Goal: Information Seeking & Learning: Compare options

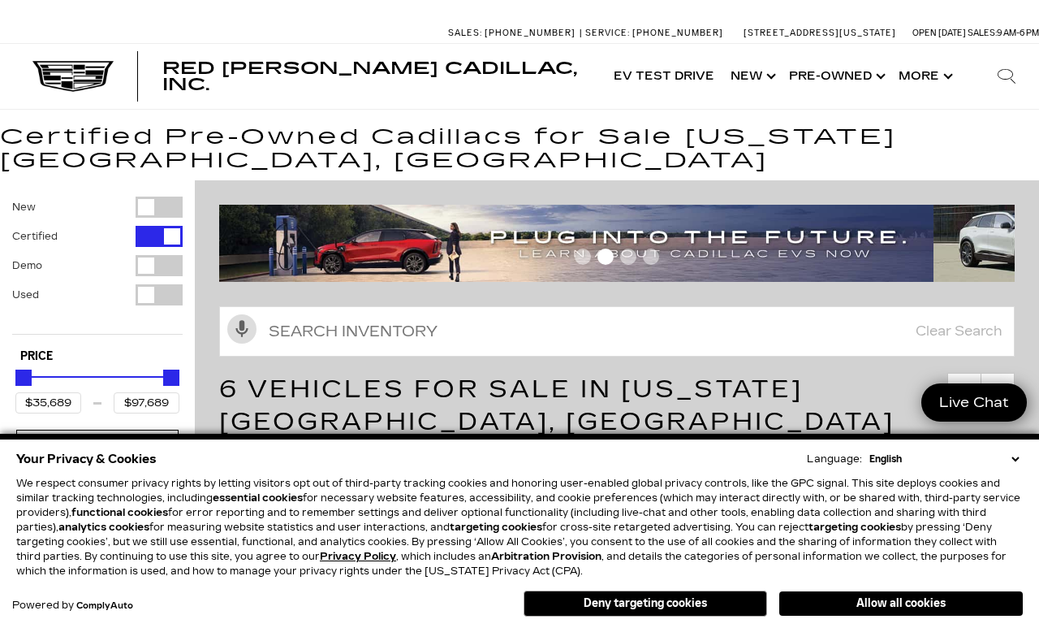
click at [740, 392] on span "6 Vehicles for Sale in Colorado Springs, CO" at bounding box center [557, 405] width 676 height 62
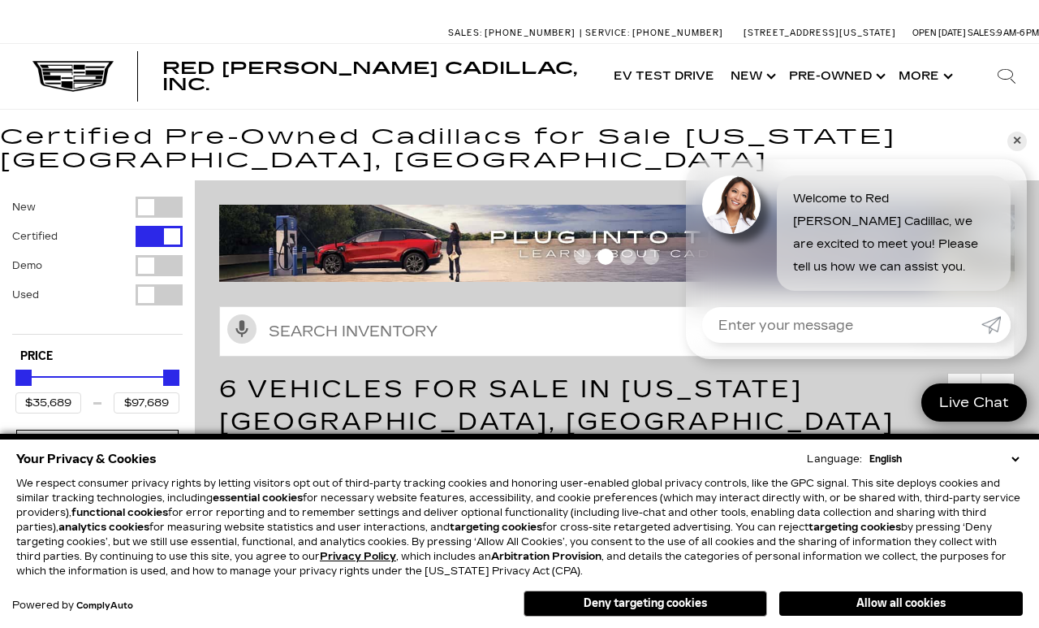
click at [620, 300] on div "Activate Voice Search Clear Search" at bounding box center [617, 329] width 844 height 71
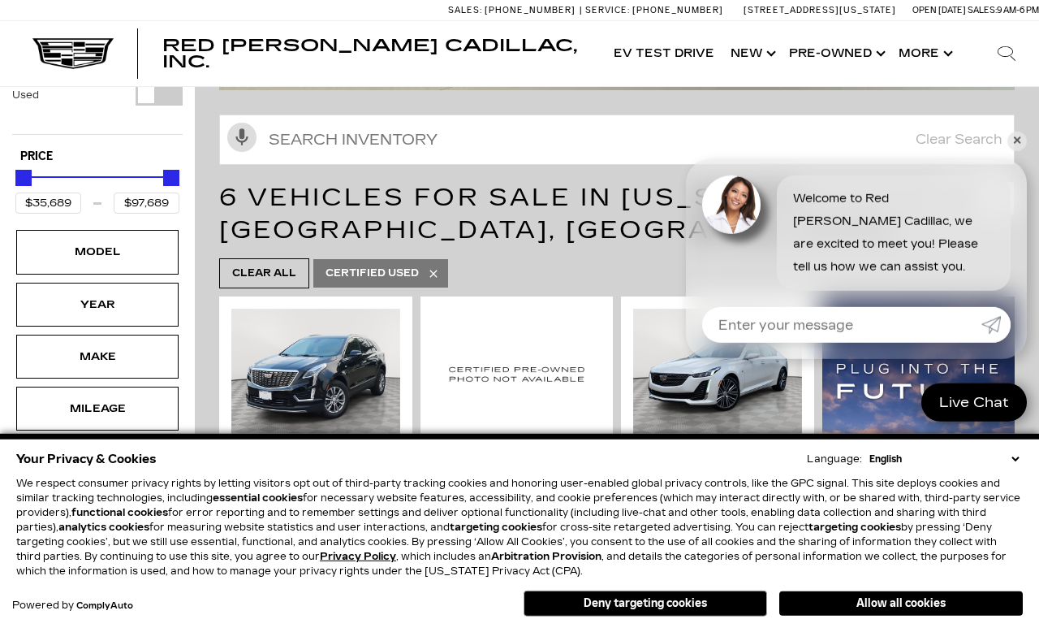
scroll to position [201, 0]
click at [1014, 151] on link "✕" at bounding box center [1017, 141] width 19 height 19
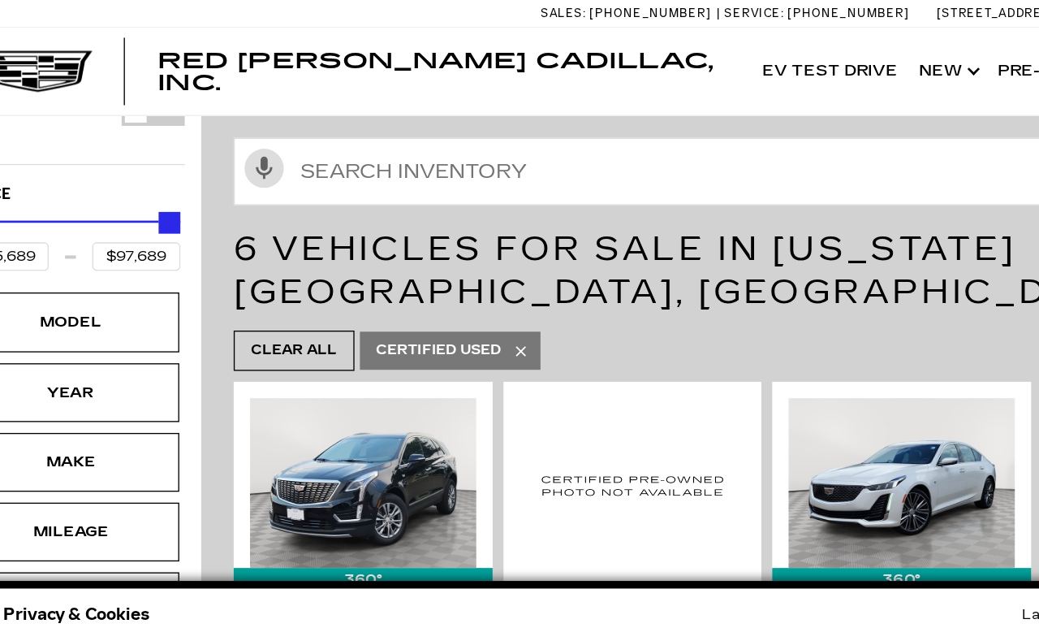
scroll to position [205, 0]
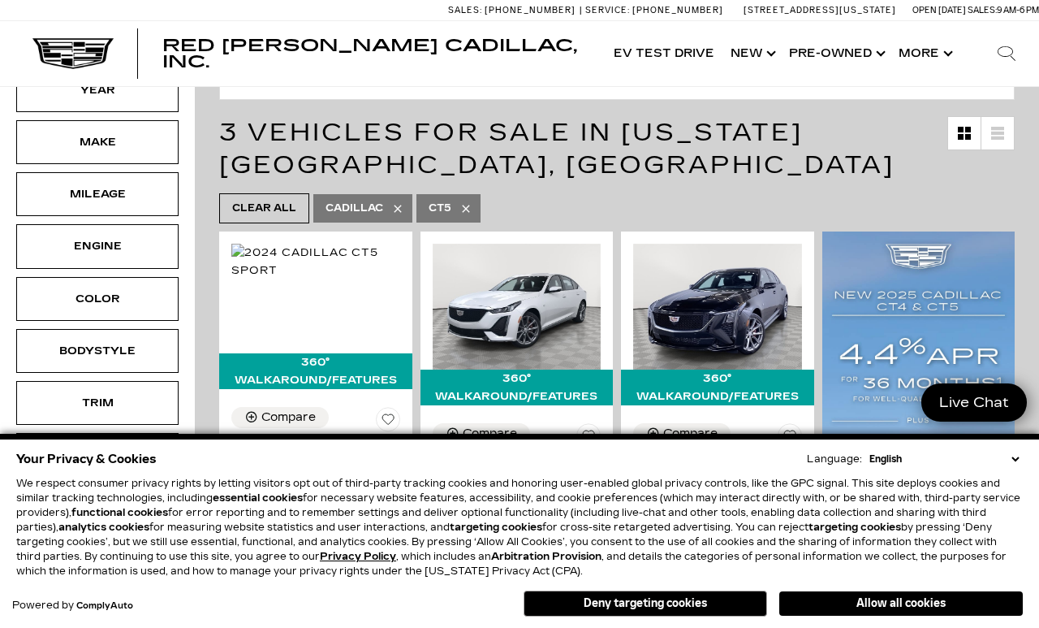
scroll to position [193, 0]
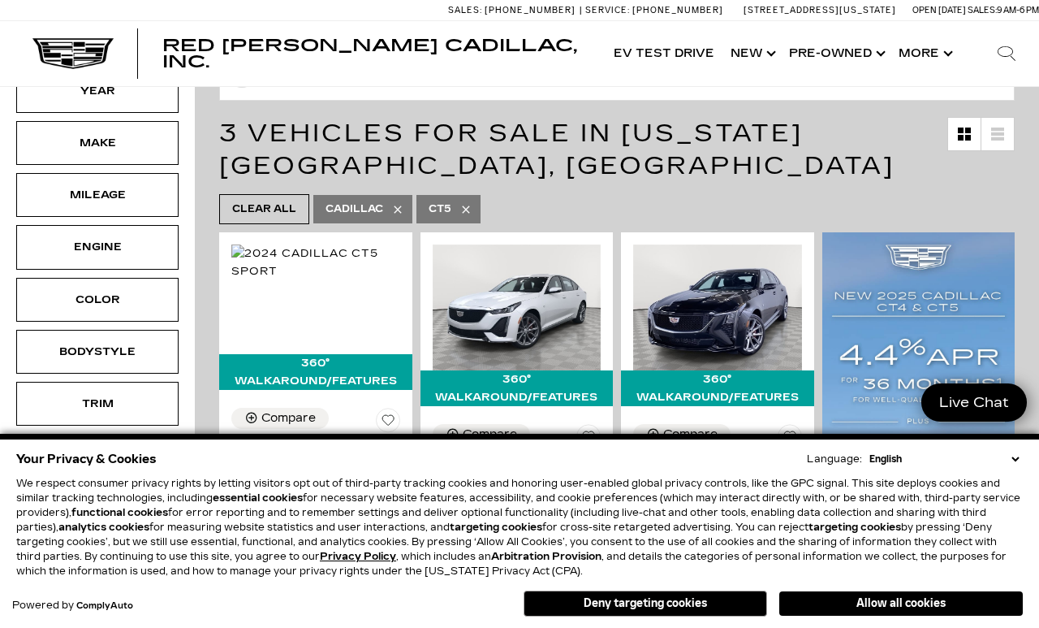
click at [473, 212] on icon at bounding box center [466, 209] width 13 height 13
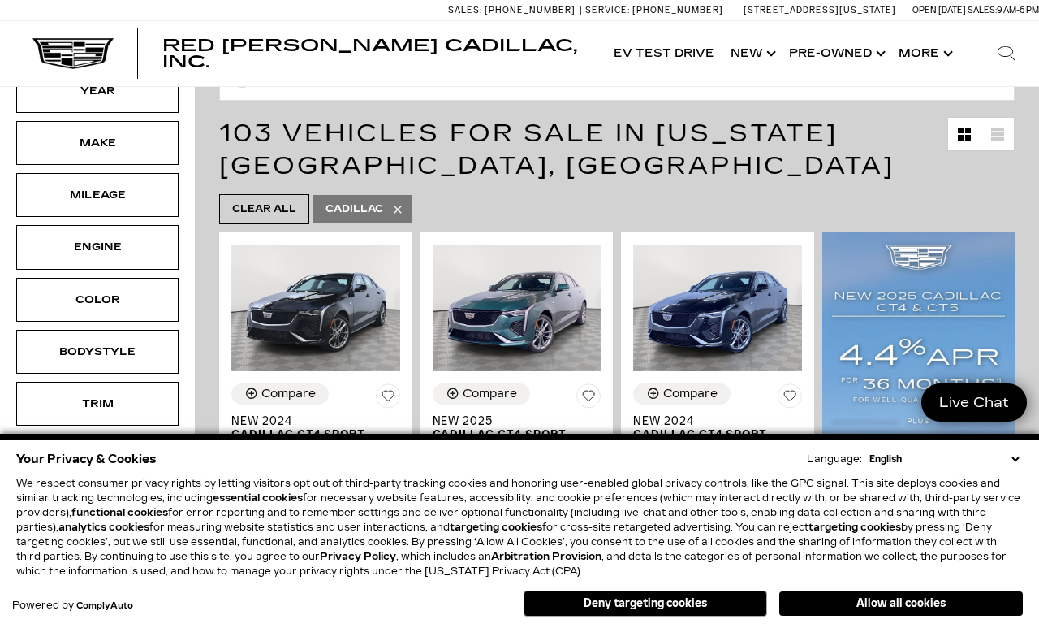
type input "$46,674"
type input "$179,434"
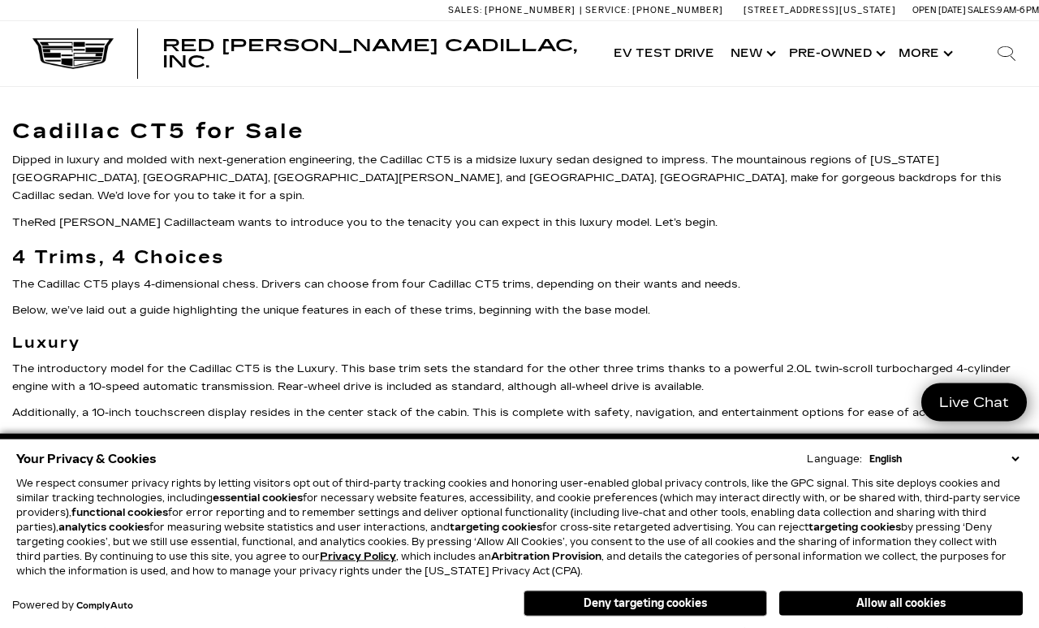
scroll to position [5666, 0]
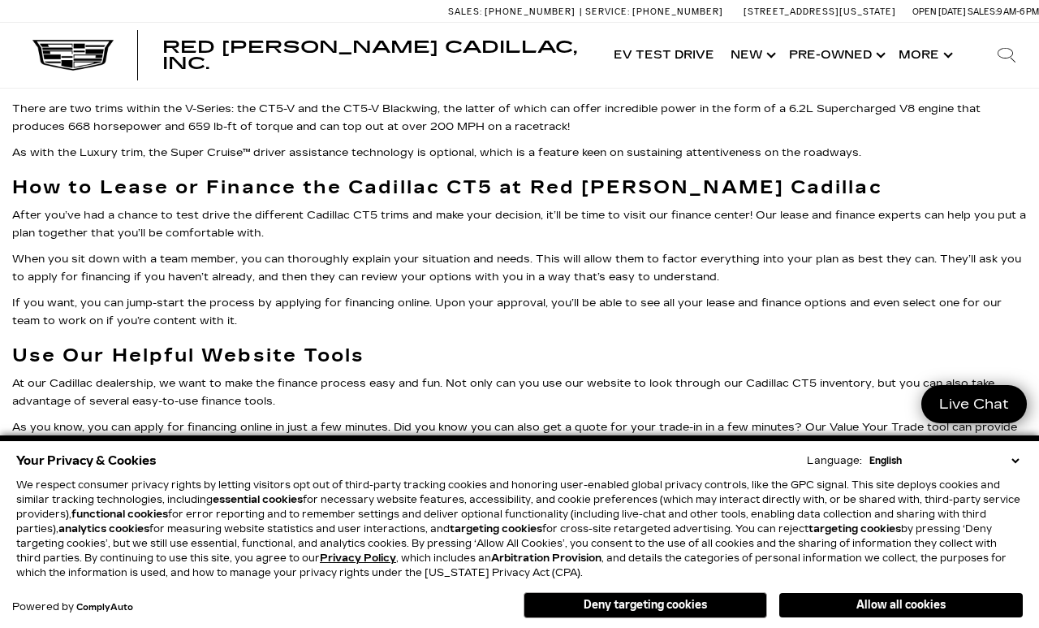
scroll to position [5665, 0]
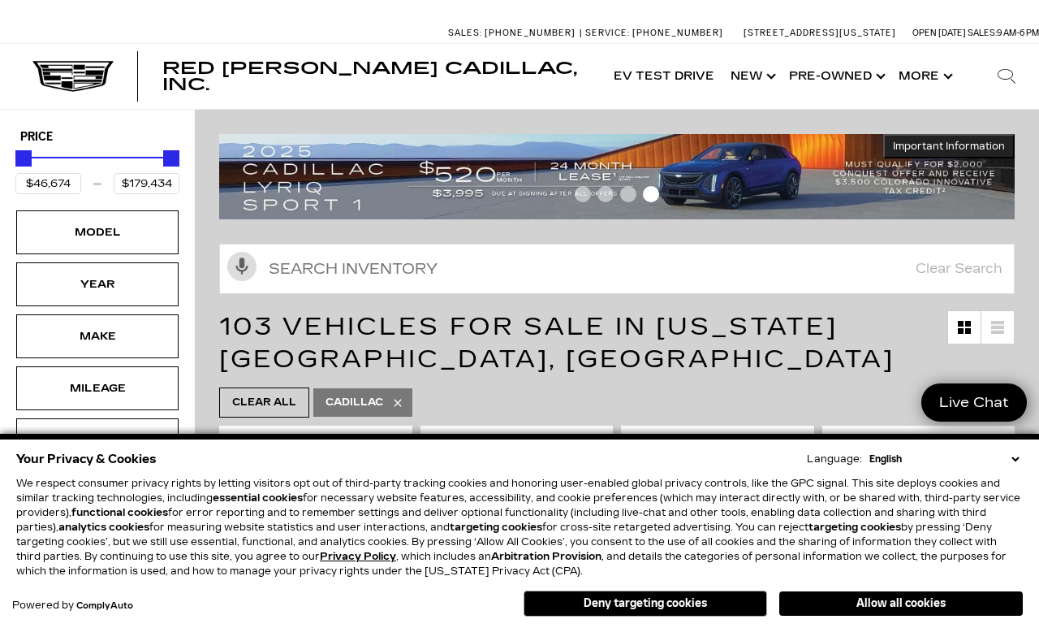
click at [138, 291] on div "Year" at bounding box center [97, 284] width 162 height 44
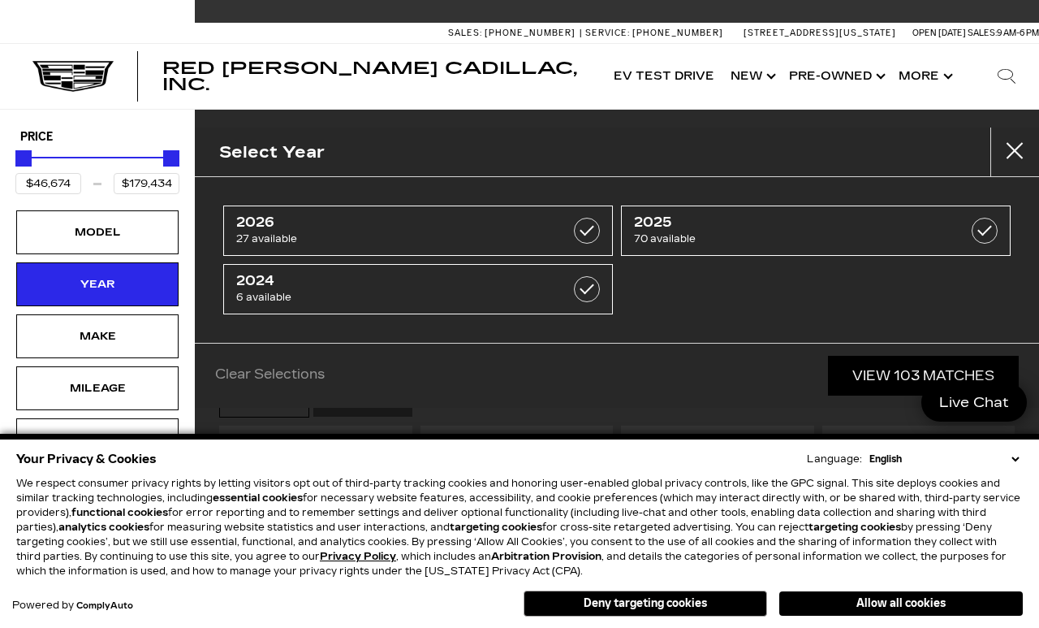
click at [583, 233] on label at bounding box center [587, 231] width 26 height 26
type input "$80,990"
type input "$158,810"
checkbox input "true"
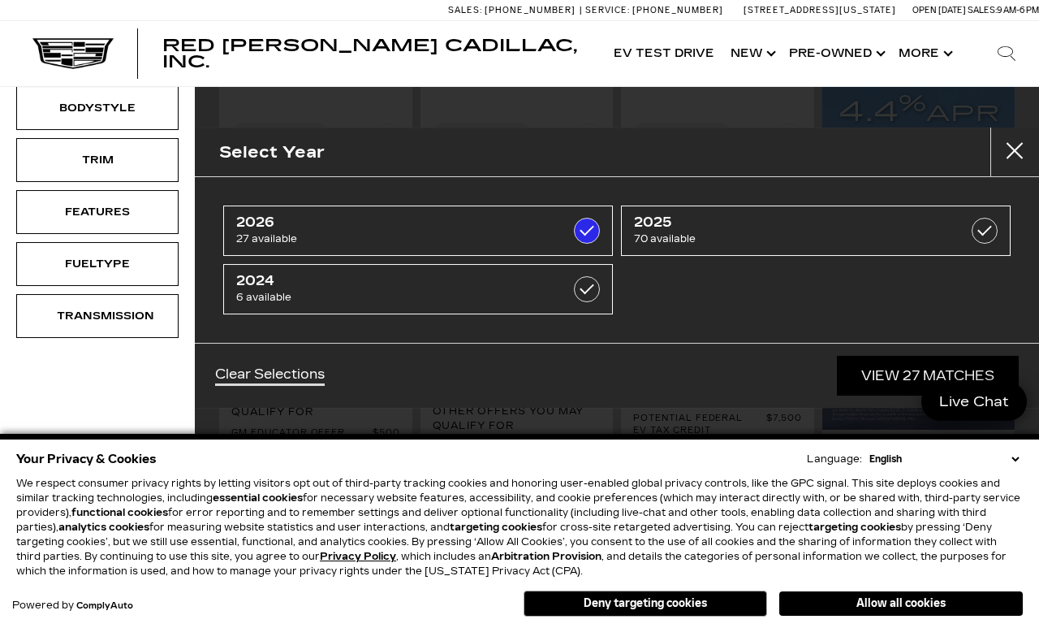
scroll to position [437, 0]
click at [526, 437] on div "Select Year 2026 27 available 2025 70 available 2024 6 available Clear Selectio…" at bounding box center [617, 314] width 844 height 628
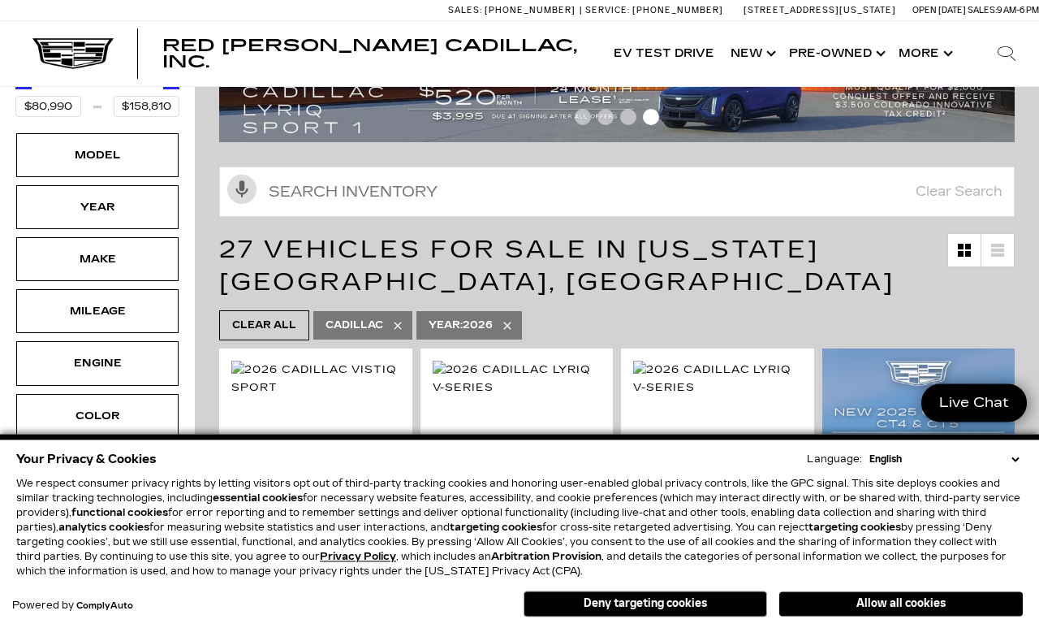
scroll to position [77, 0]
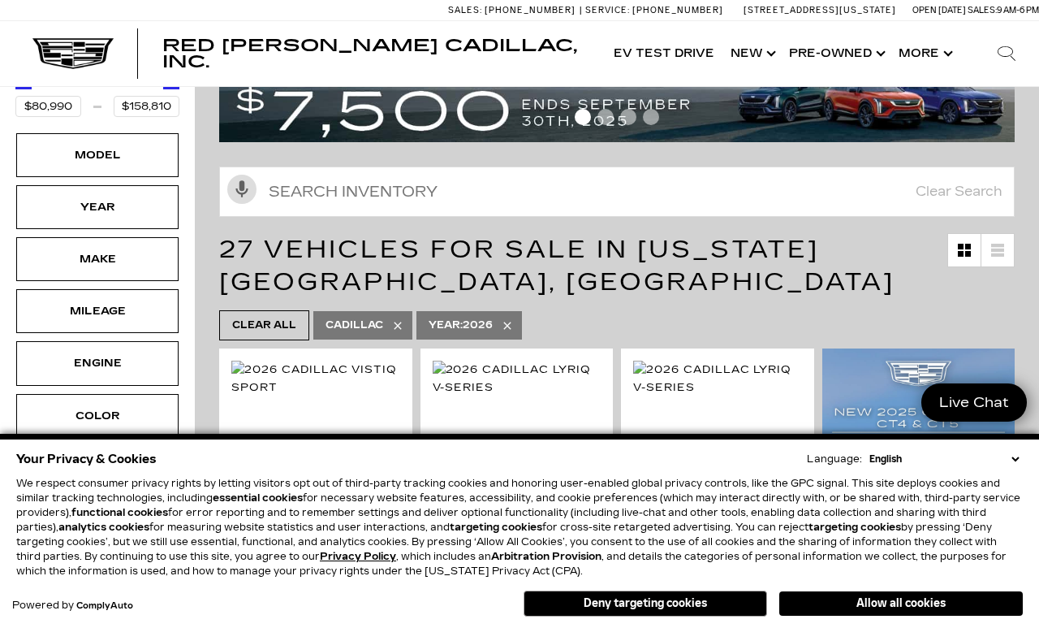
click at [139, 161] on div "Model" at bounding box center [97, 155] width 162 height 44
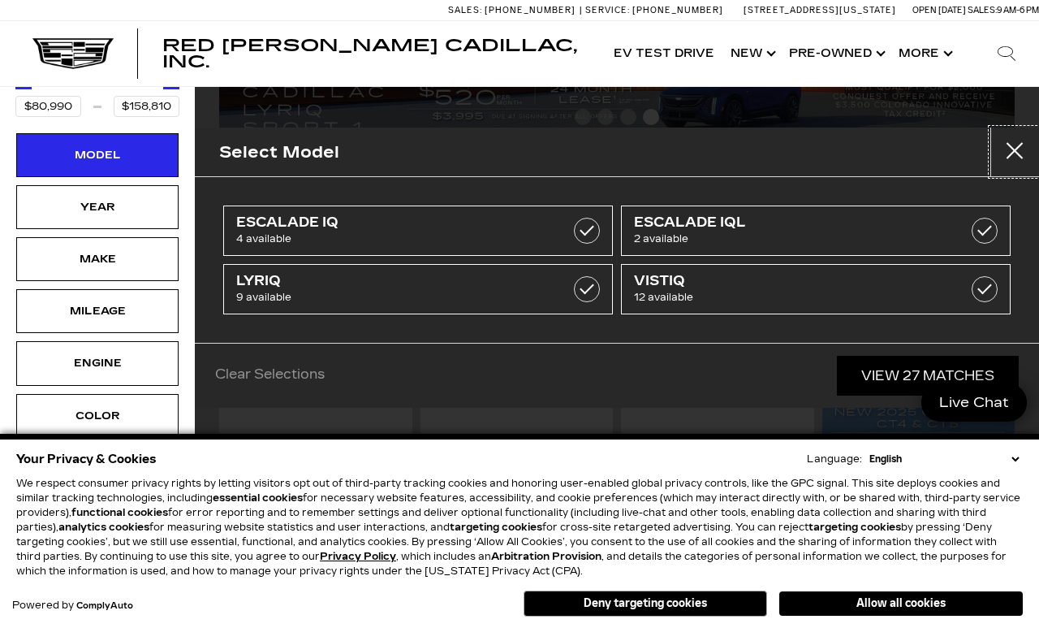
click at [1013, 151] on button "Close" at bounding box center [1015, 151] width 49 height 49
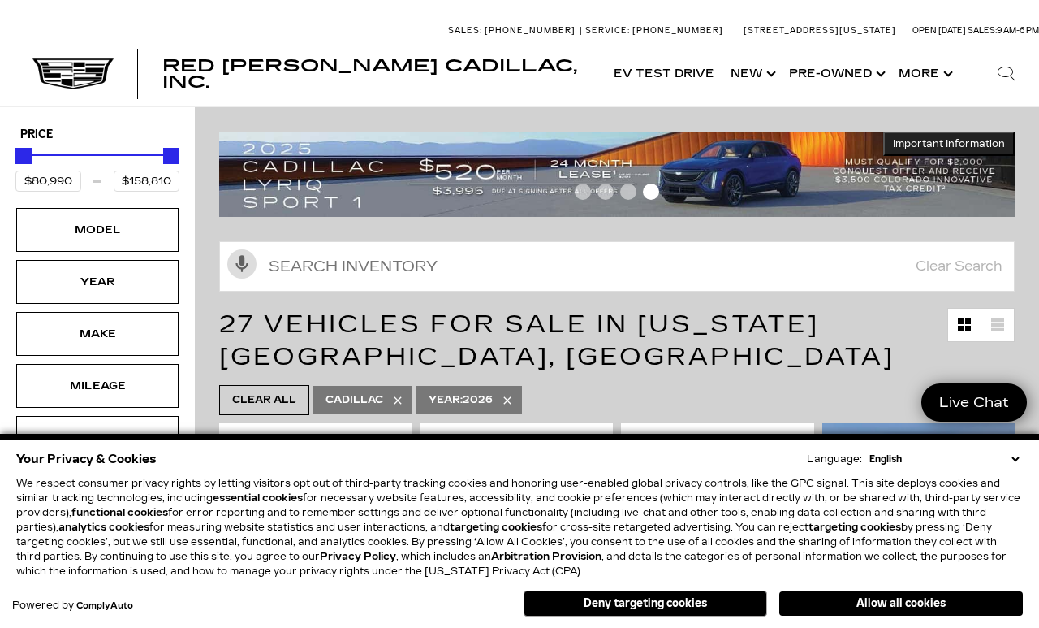
scroll to position [0, 0]
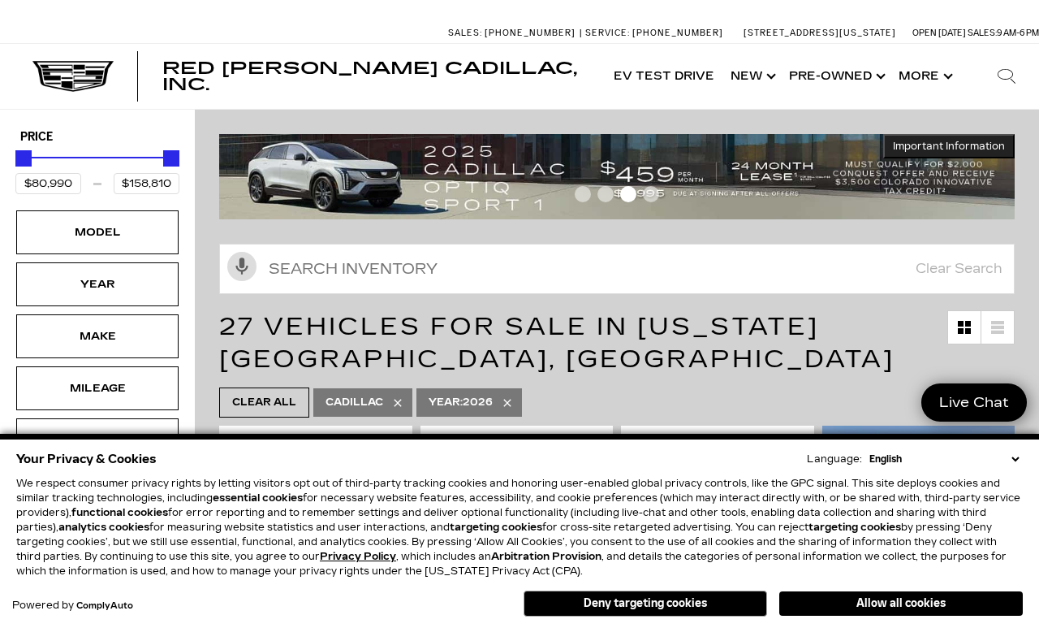
click at [132, 231] on div "Model" at bounding box center [97, 232] width 81 height 18
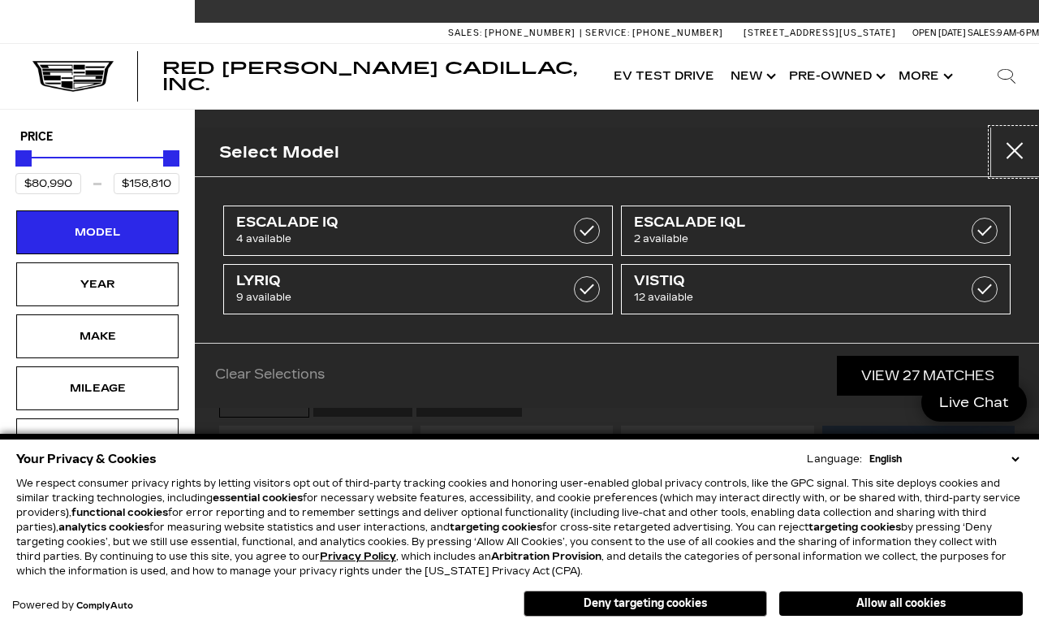
click at [1006, 153] on button "Close" at bounding box center [1015, 151] width 49 height 49
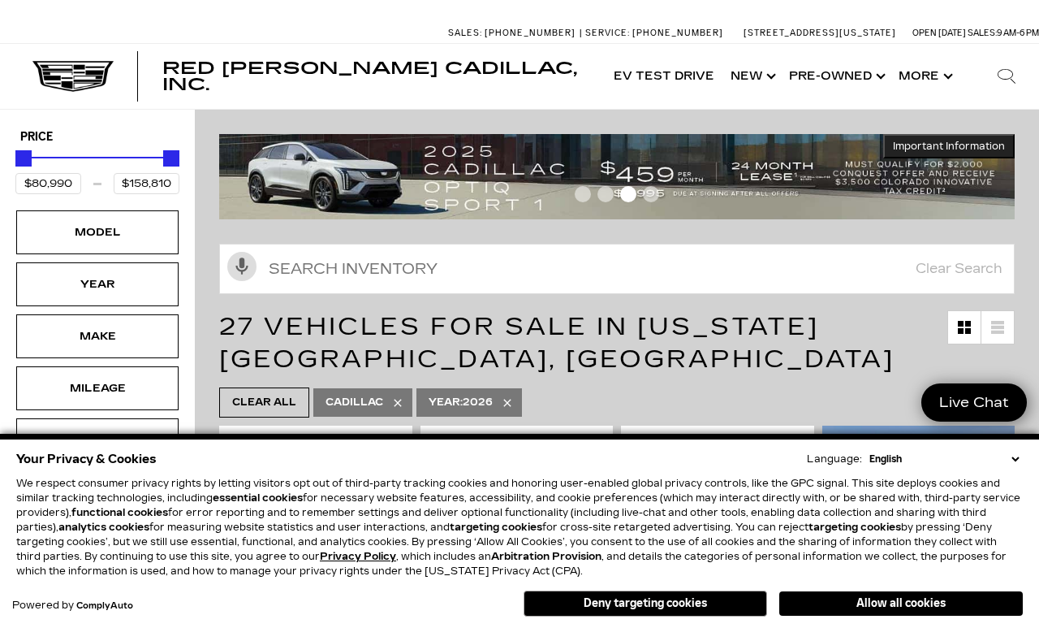
click at [147, 235] on div "Model" at bounding box center [97, 232] width 162 height 44
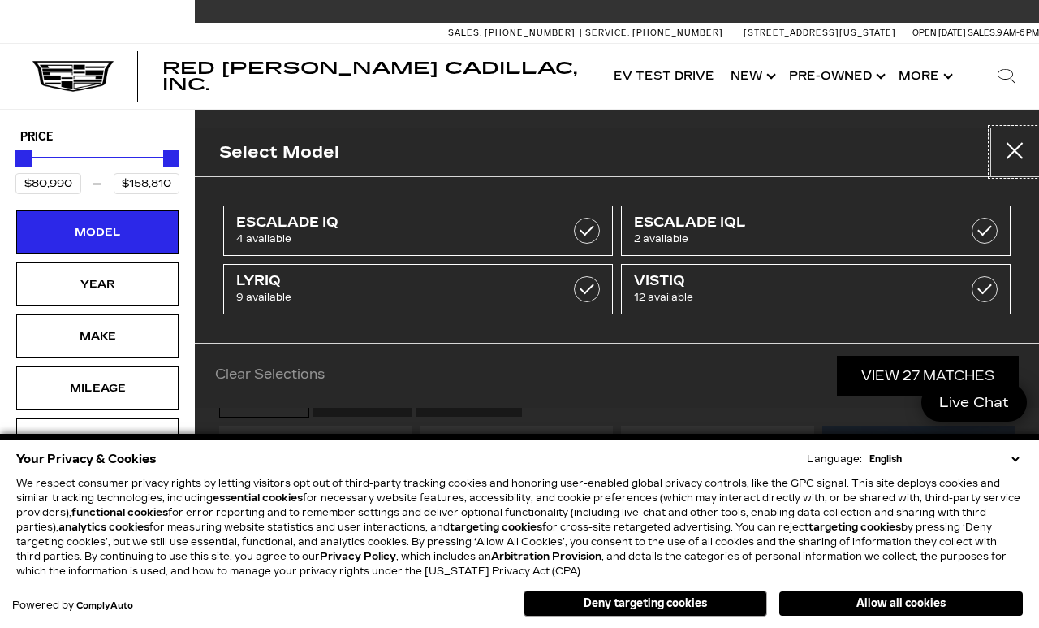
click at [993, 146] on button "Close" at bounding box center [1015, 151] width 49 height 49
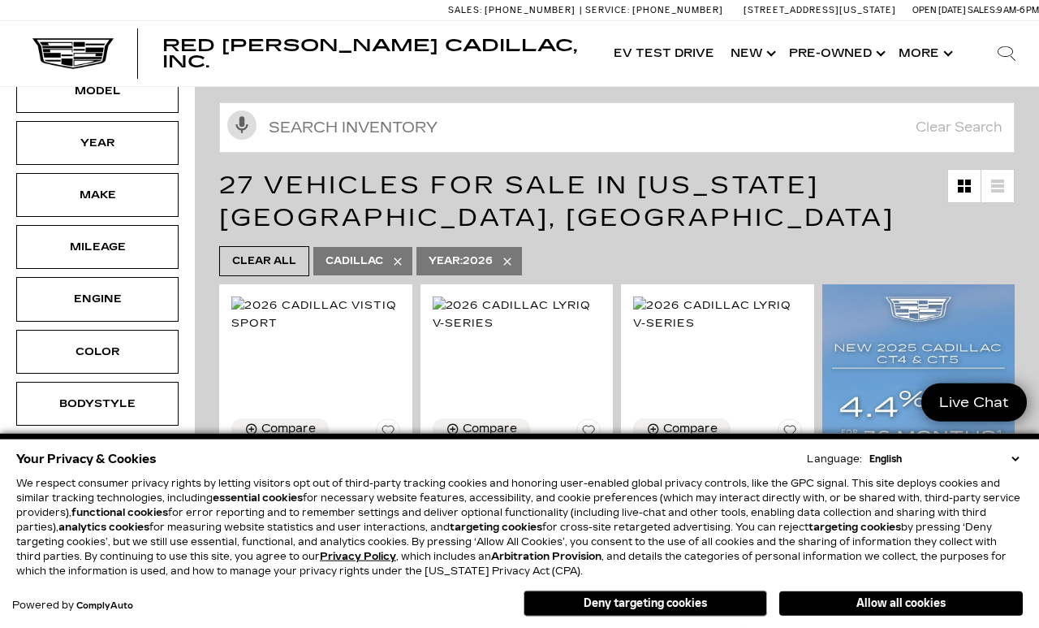
scroll to position [142, 0]
click at [283, 261] on span "Clear All" at bounding box center [264, 260] width 64 height 20
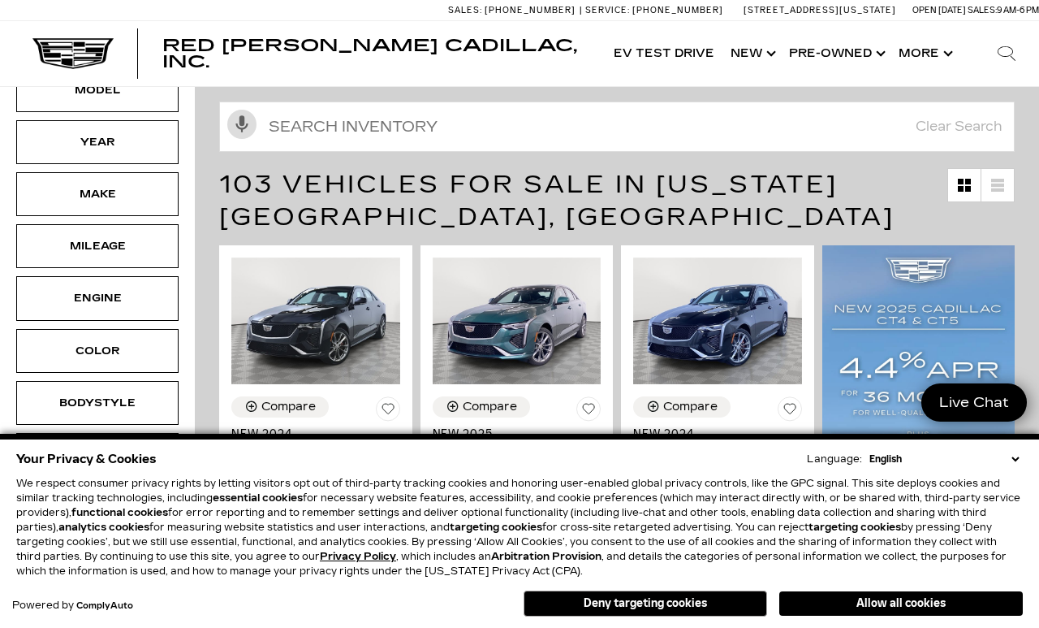
type input "$46,674"
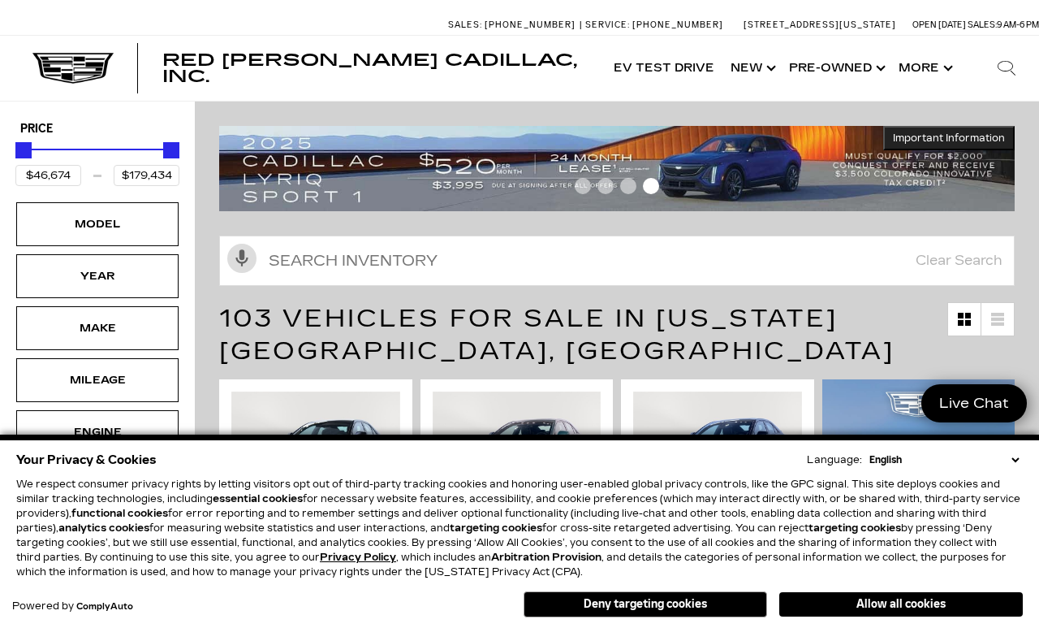
scroll to position [8, 0]
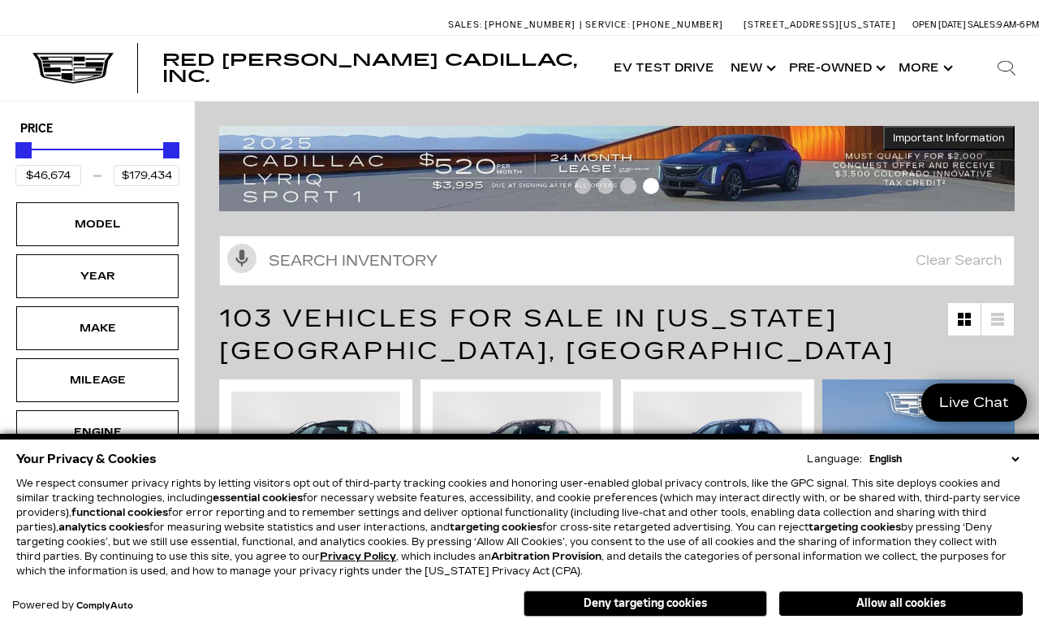
click at [134, 226] on div "Model" at bounding box center [97, 224] width 81 height 18
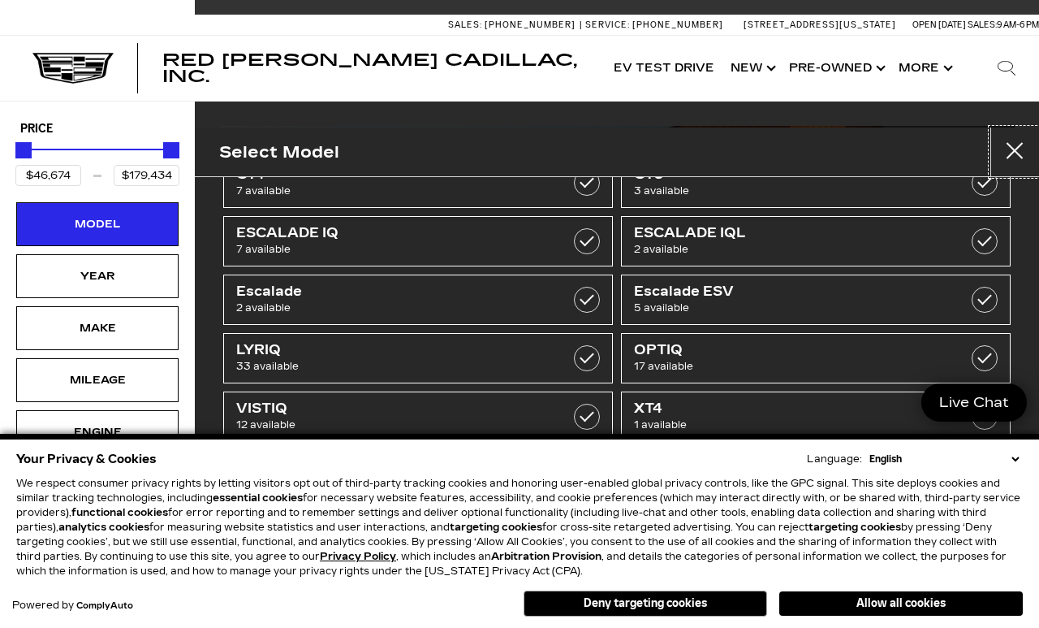
scroll to position [45, 0]
click at [584, 194] on label at bounding box center [587, 185] width 26 height 26
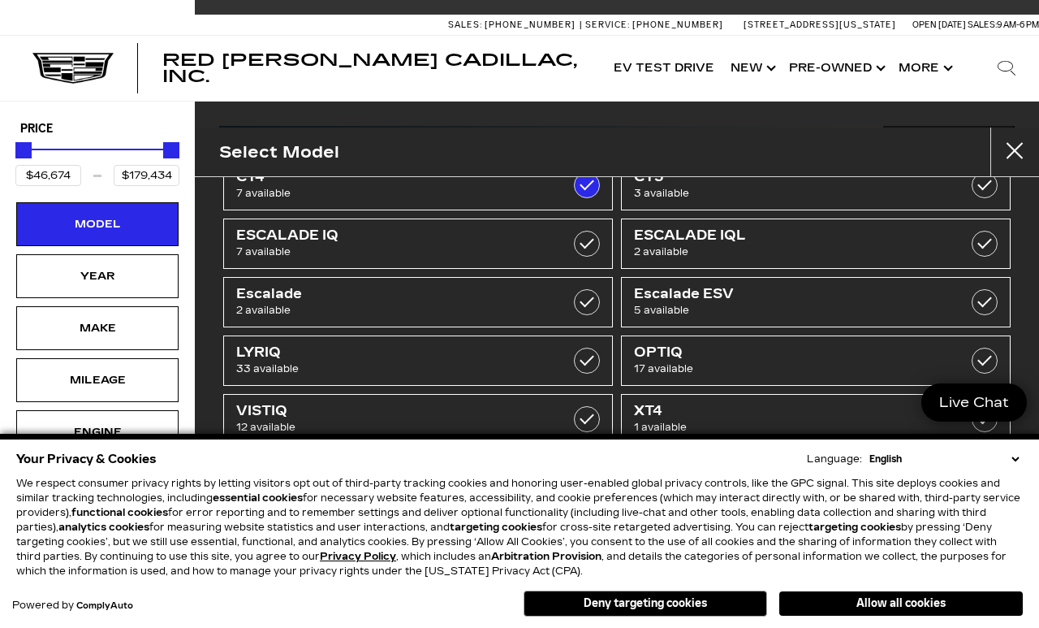
type input "$54,424"
checkbox input "true"
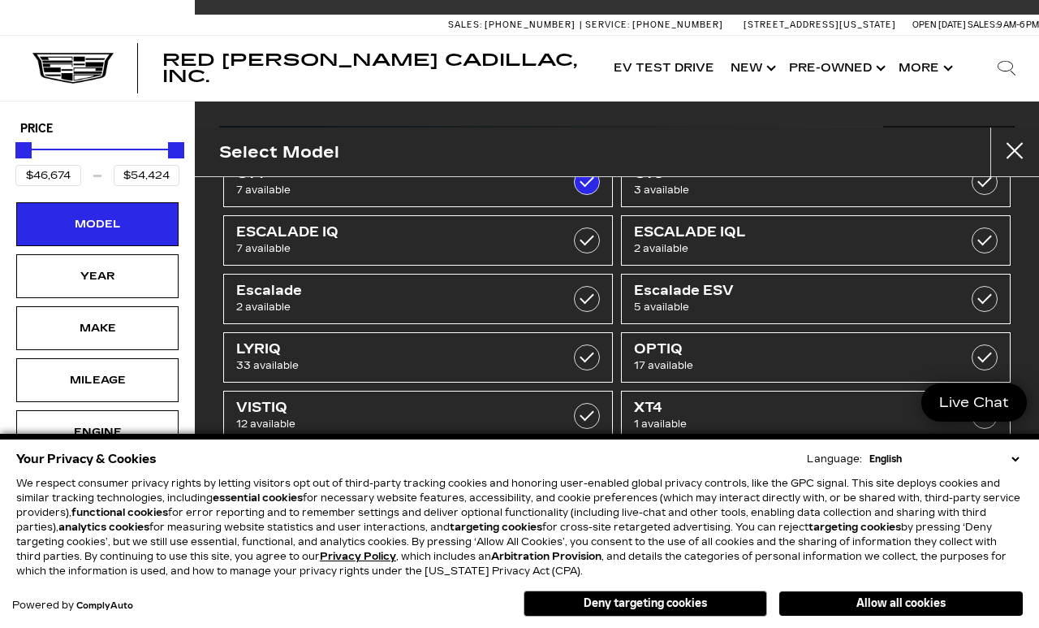
scroll to position [45, 0]
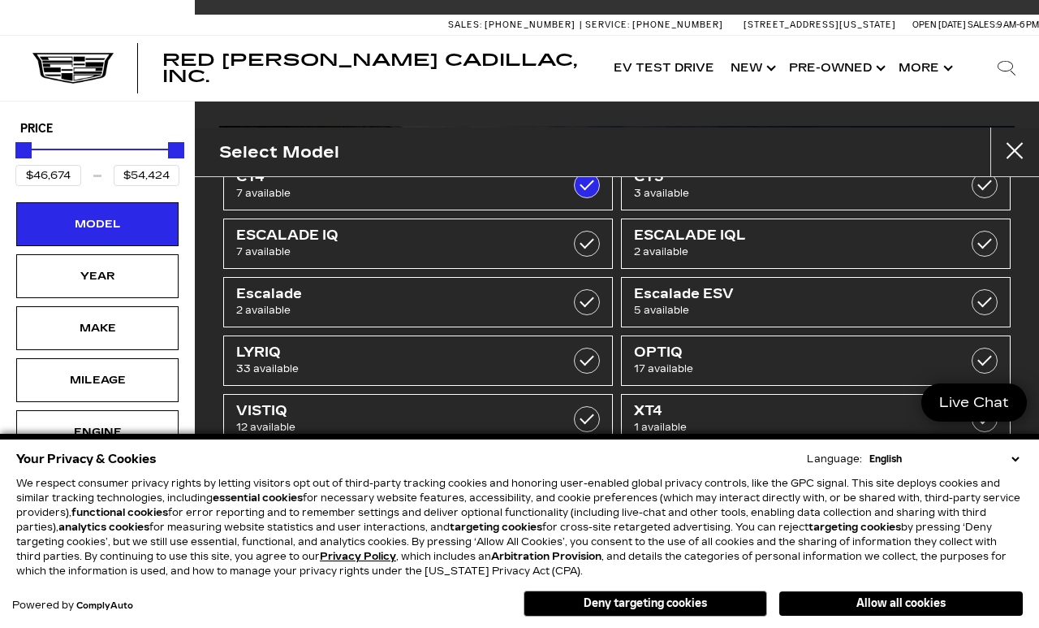
click at [568, 469] on link "XT5 7 available" at bounding box center [418, 477] width 390 height 50
type input "$65,085"
checkbox input "true"
click at [897, 89] on button "Show More" at bounding box center [924, 68] width 67 height 65
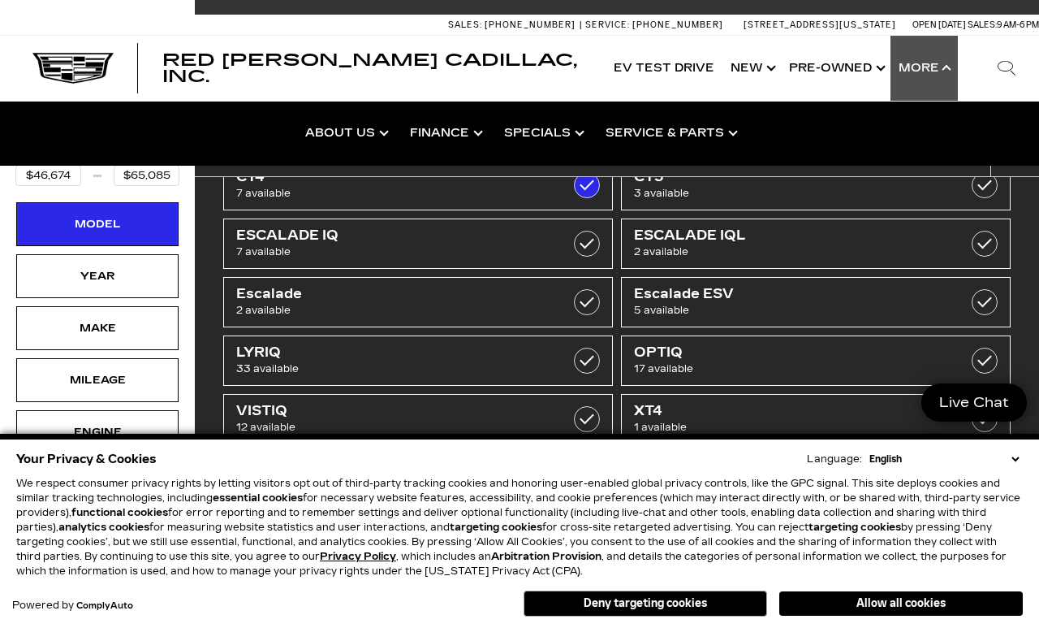
click at [1005, 67] on icon "Search" at bounding box center [1006, 67] width 19 height 19
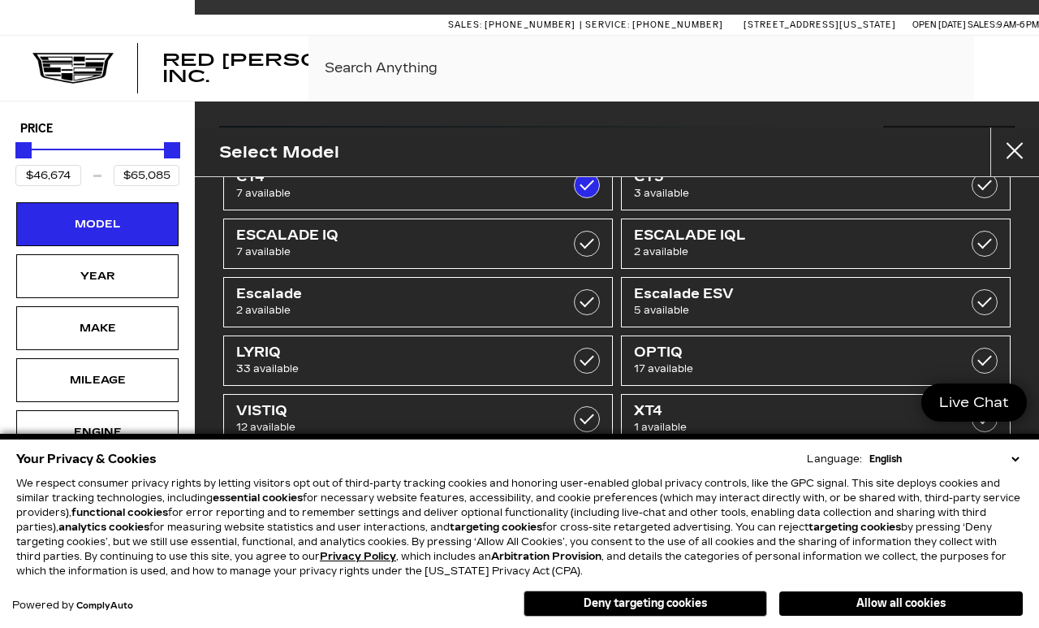
scroll to position [8, 0]
click at [138, 110] on div "Price $46,674 $65,085 Model Year Make Mileage Engine Color Bodystyle Trim Featu…" at bounding box center [97, 447] width 195 height 693
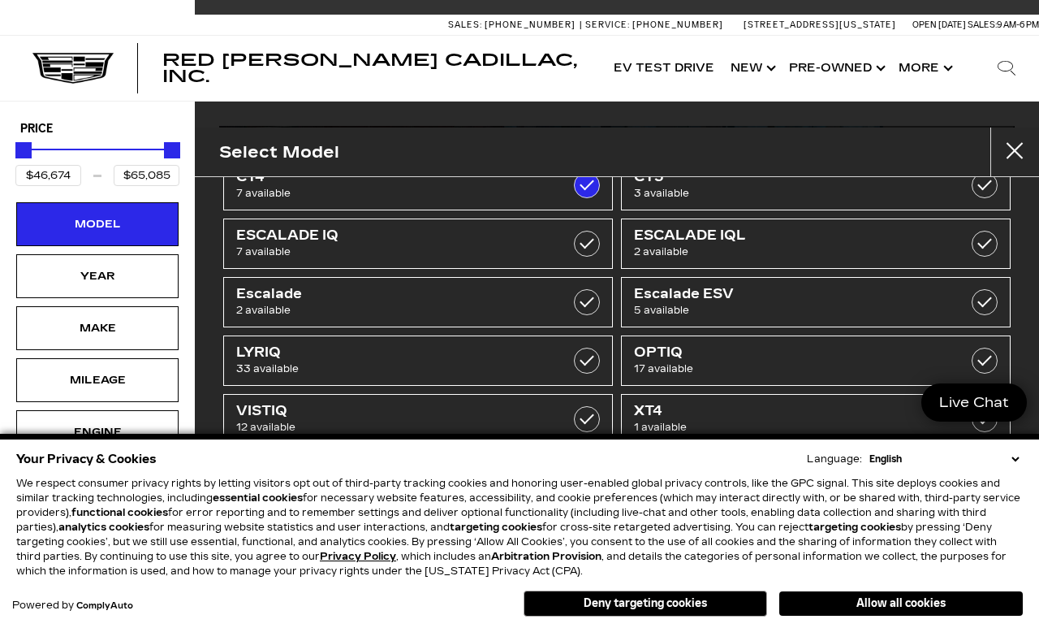
click at [1004, 67] on icon "Search" at bounding box center [1006, 67] width 19 height 19
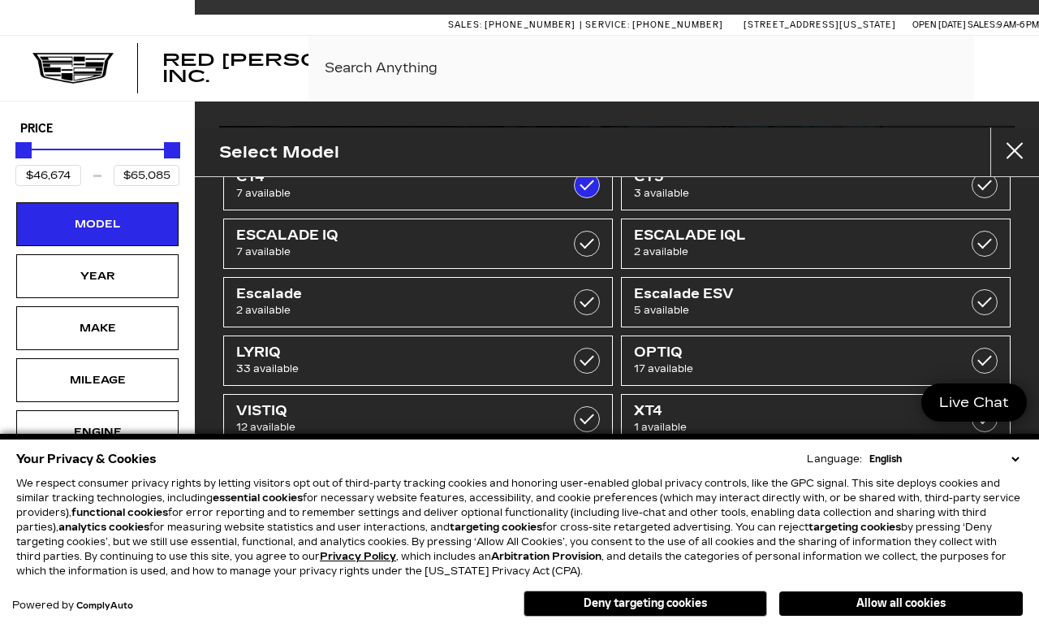
click at [142, 124] on h5 "Price" at bounding box center [97, 129] width 154 height 15
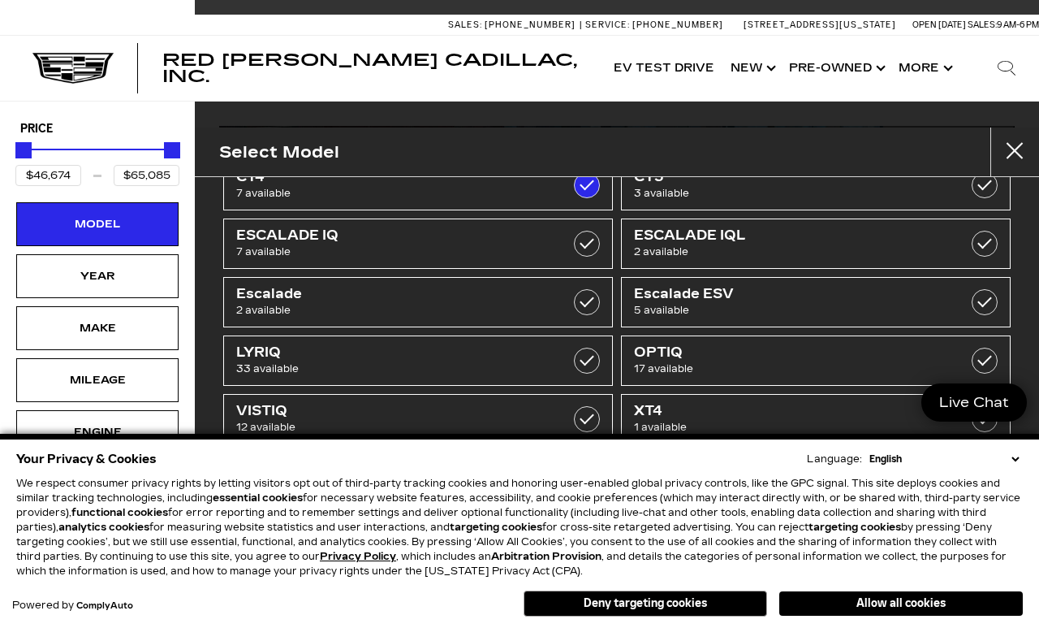
scroll to position [45, 0]
click at [546, 481] on link "XT5 7 available" at bounding box center [418, 477] width 390 height 50
type input "$54,424"
checkbox input "false"
click at [140, 118] on div "Price $46,674 $54,424" at bounding box center [97, 158] width 171 height 80
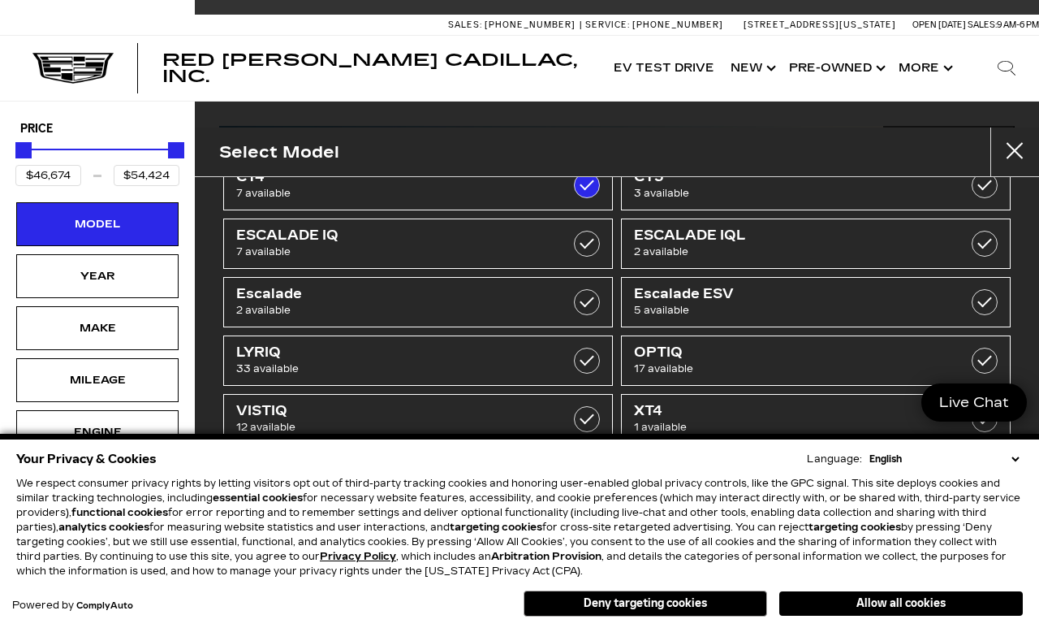
click at [584, 467] on label at bounding box center [587, 477] width 26 height 26
type input "$65,085"
checkbox input "true"
click at [594, 477] on label at bounding box center [587, 477] width 26 height 26
type input "$54,424"
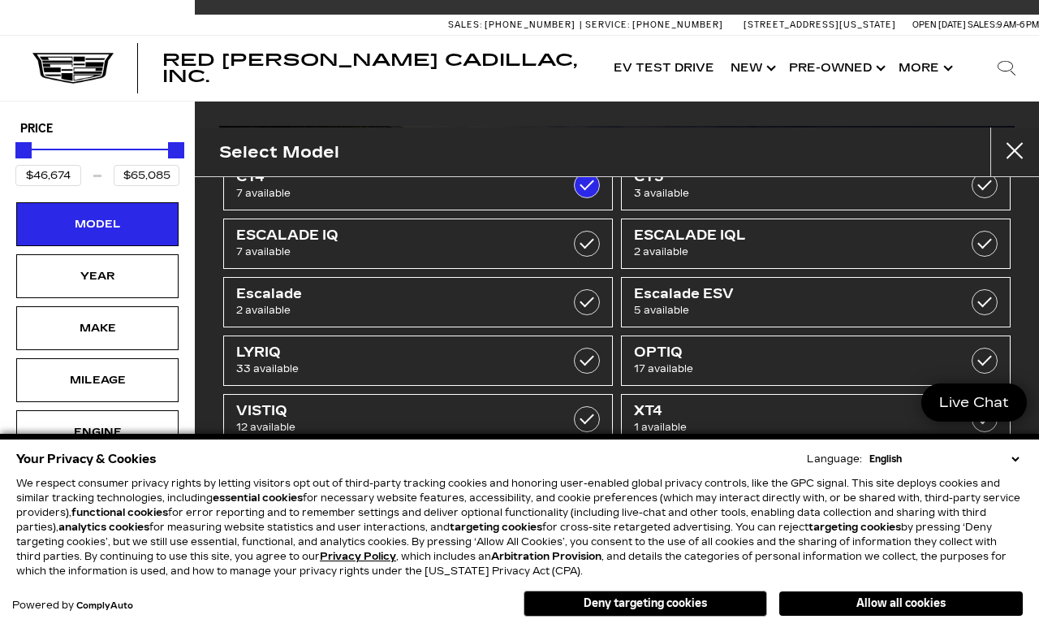
checkbox input "false"
click at [484, 464] on span "XT5" at bounding box center [390, 469] width 309 height 16
type input "$65,085"
checkbox input "true"
click at [453, 465] on span "XT5" at bounding box center [390, 469] width 309 height 16
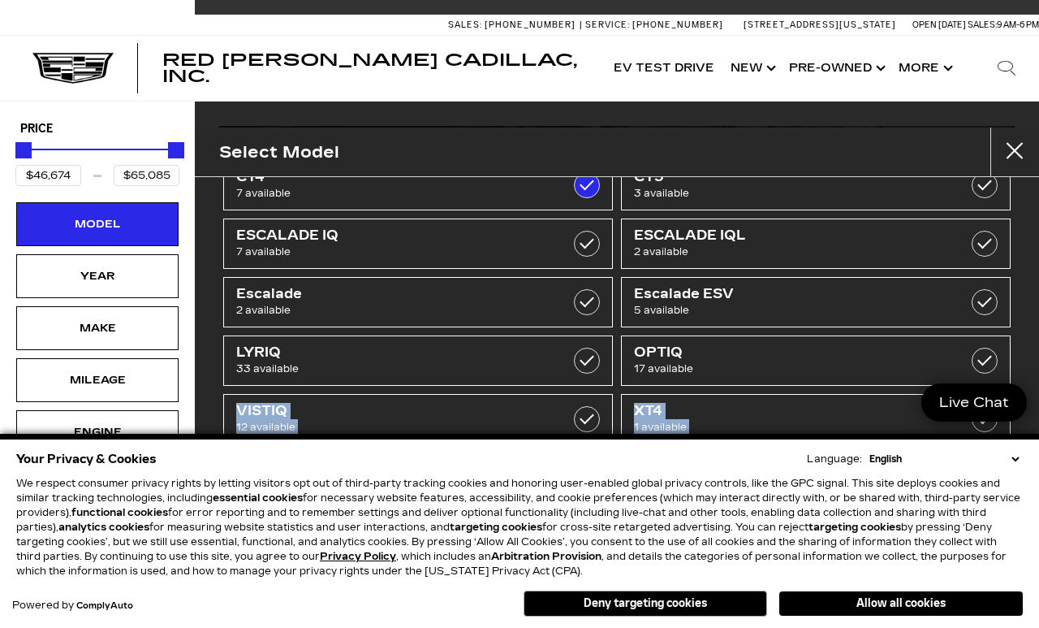
type input "$54,424"
checkbox input "false"
click at [404, 475] on span "XT5" at bounding box center [390, 469] width 309 height 16
type input "$65,085"
checkbox input "true"
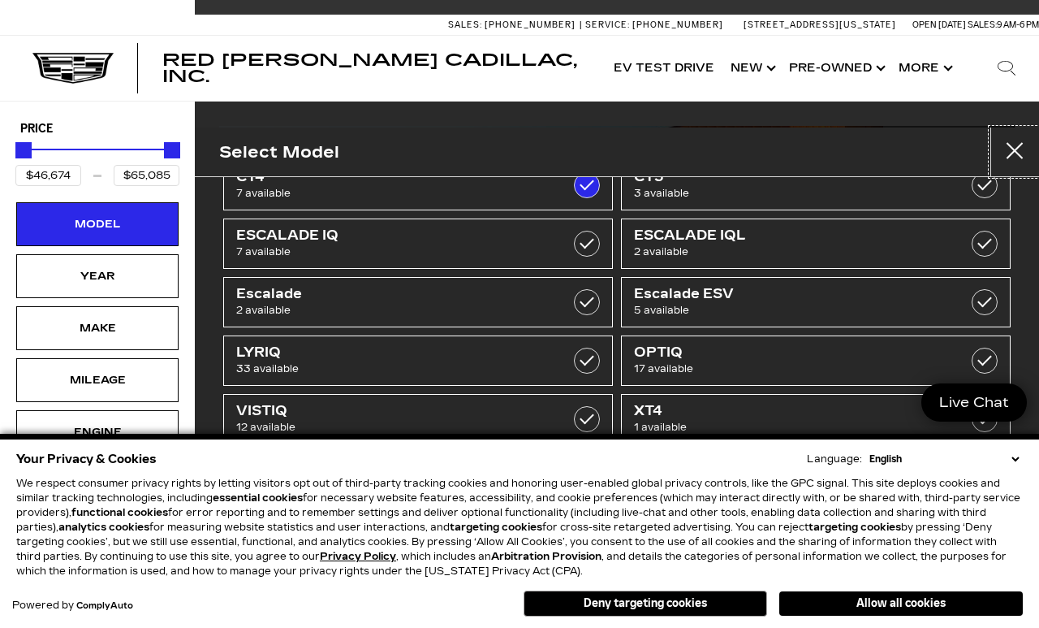
click at [1017, 131] on button "Close" at bounding box center [1015, 151] width 49 height 49
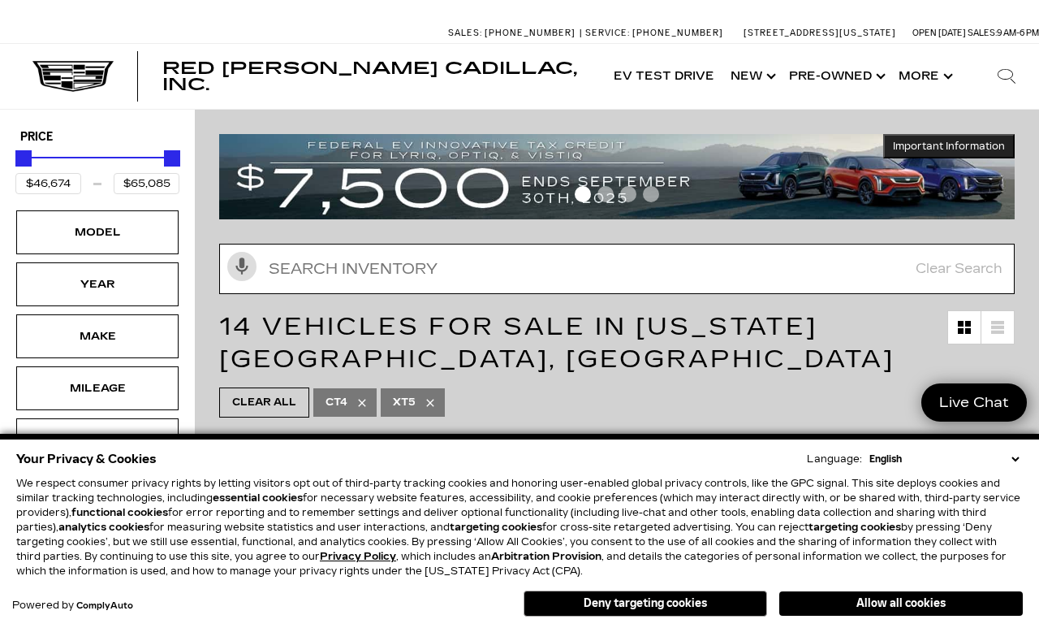
click at [745, 263] on input "Search Inventory" at bounding box center [617, 269] width 796 height 50
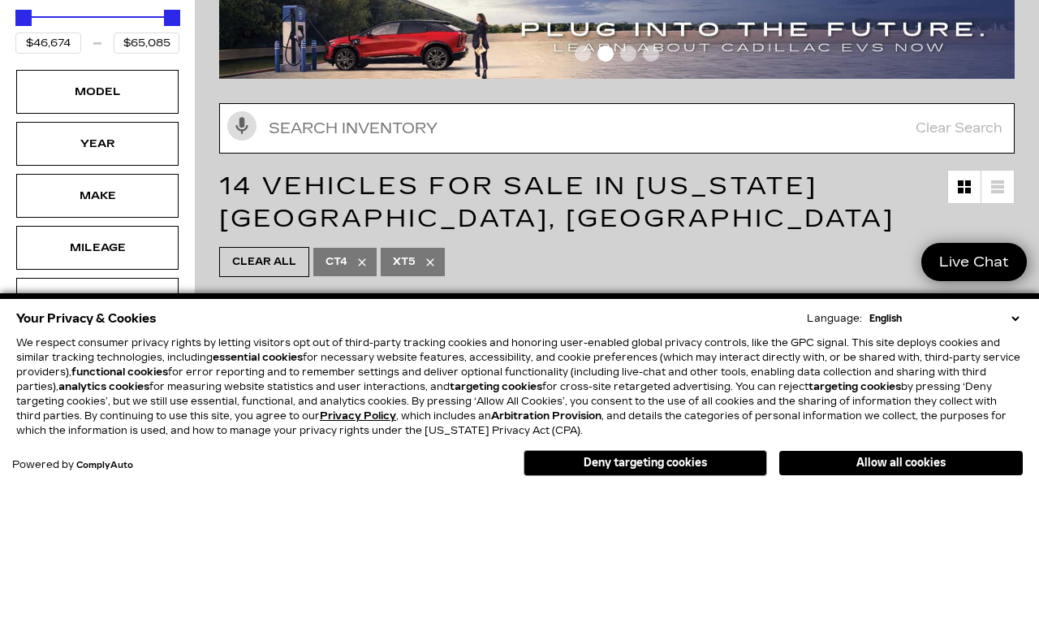
click at [930, 244] on input "Search Inventory" at bounding box center [617, 269] width 796 height 50
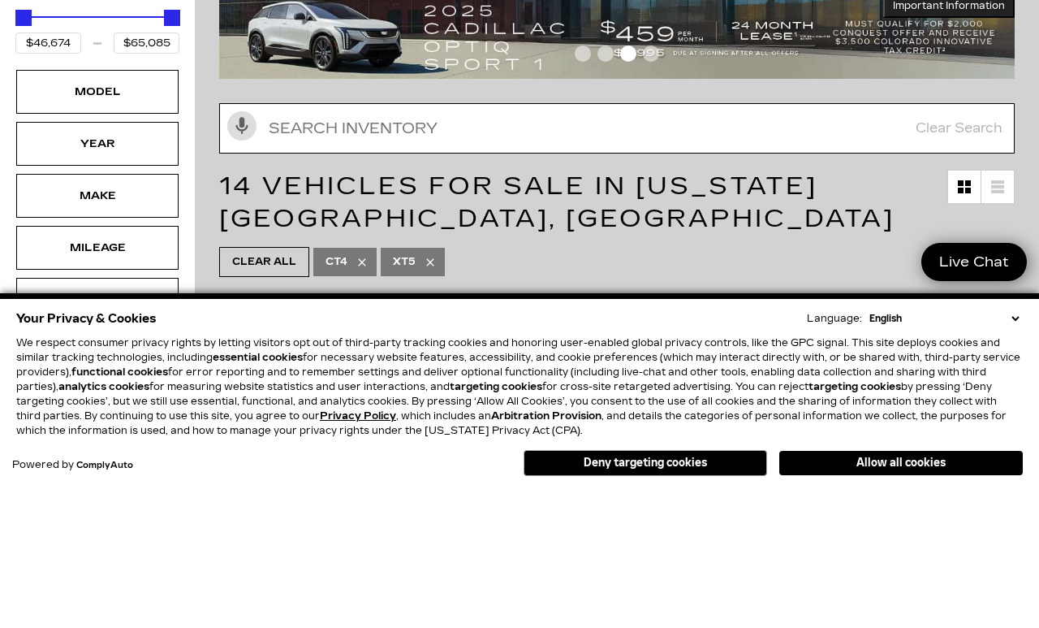
click at [458, 244] on input "Search Inventory" at bounding box center [617, 269] width 796 height 50
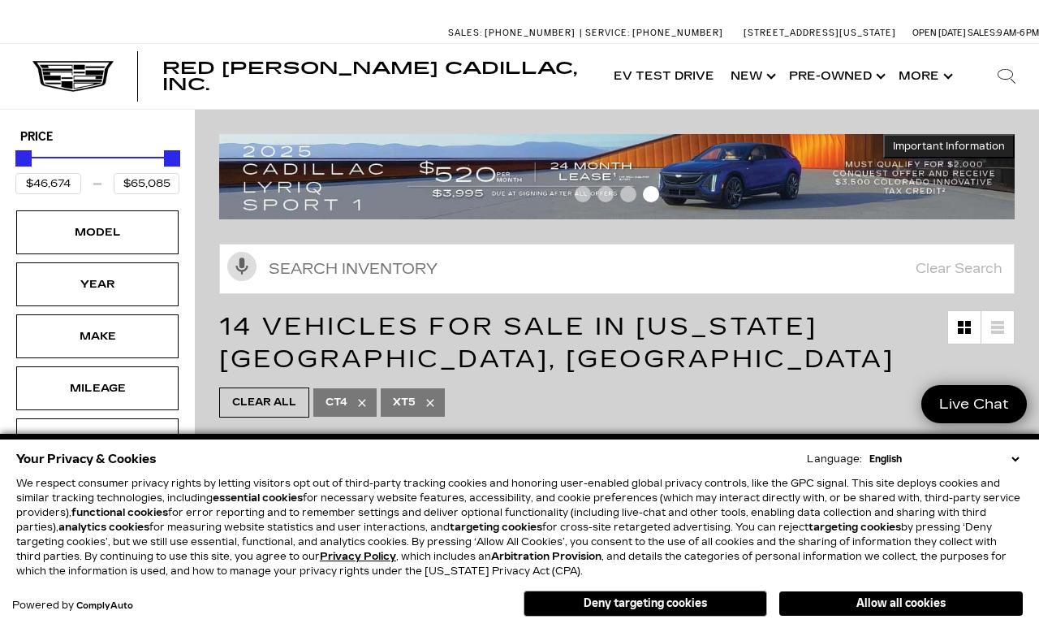
click at [160, 115] on div "Price $46,674 $65,085 Model Year Make Mileage Engine Color Bodystyle Trim Featu…" at bounding box center [97, 456] width 195 height 693
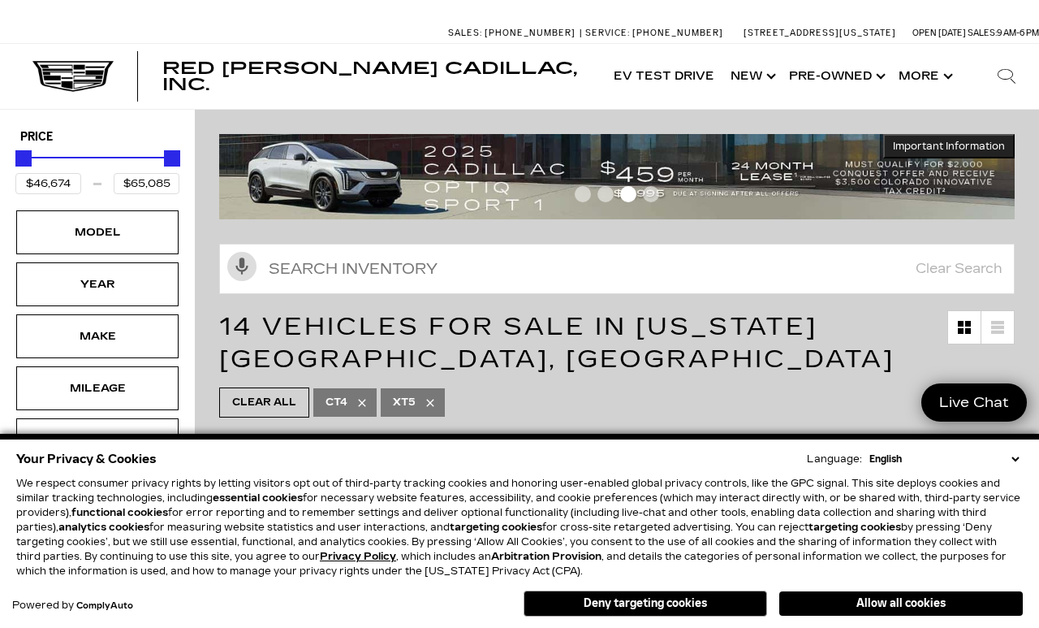
click at [154, 287] on div "Year" at bounding box center [97, 284] width 162 height 44
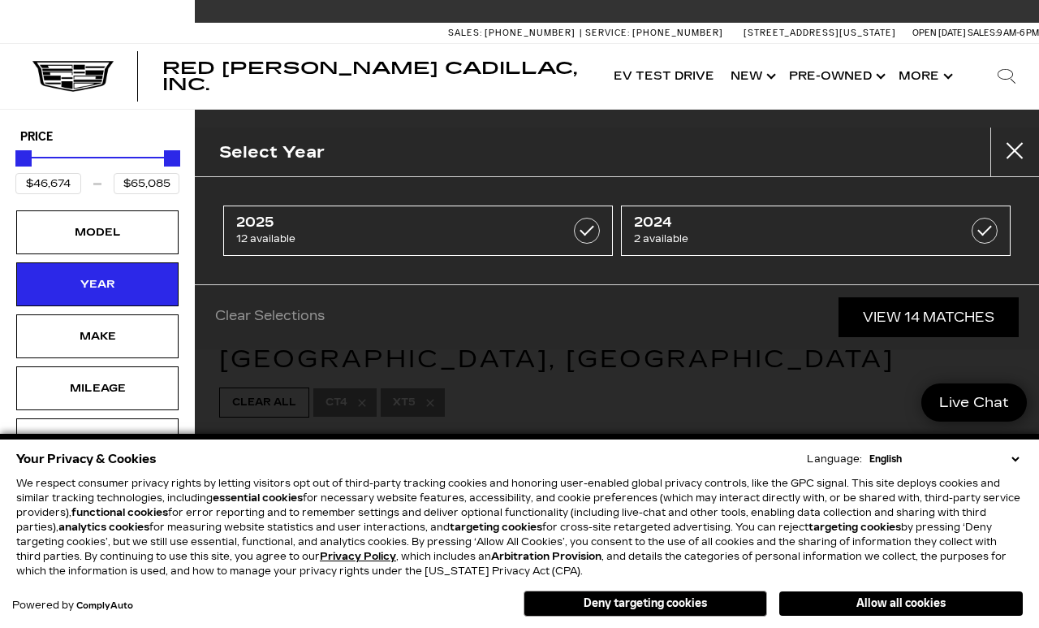
click at [978, 309] on link "View 14 Matches" at bounding box center [929, 317] width 180 height 40
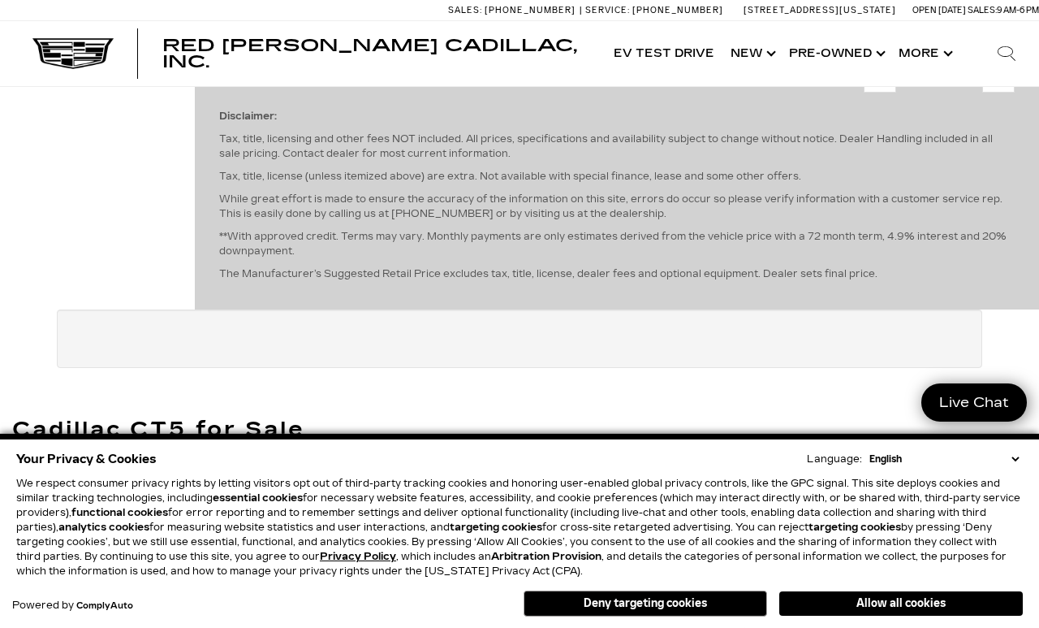
scroll to position [1002, 0]
click at [997, 92] on div "Last - Page Page 1 of 1 Next - Page" at bounding box center [939, 75] width 151 height 32
click at [995, 92] on div "Last - Page Page 1 of 1 Next - Page" at bounding box center [939, 75] width 151 height 32
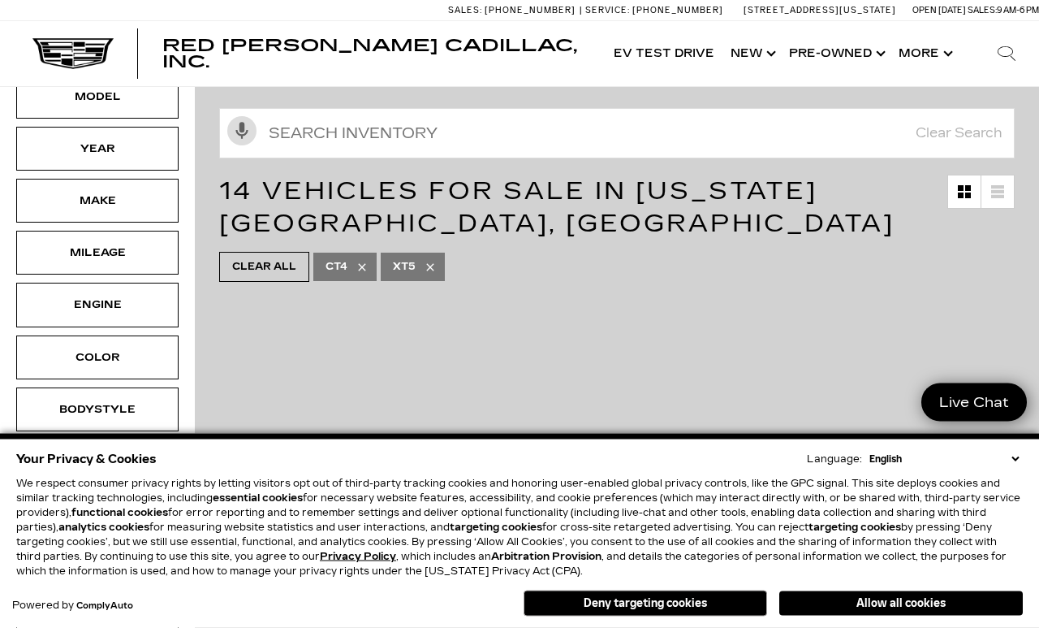
scroll to position [136, 0]
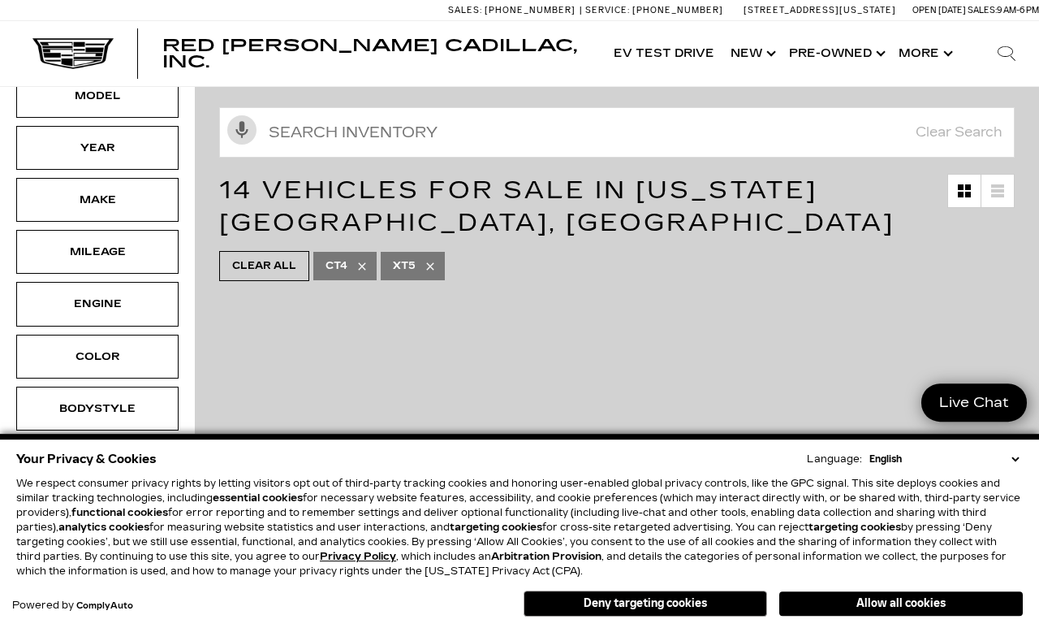
click at [154, 405] on div "Bodystyle" at bounding box center [97, 408] width 162 height 44
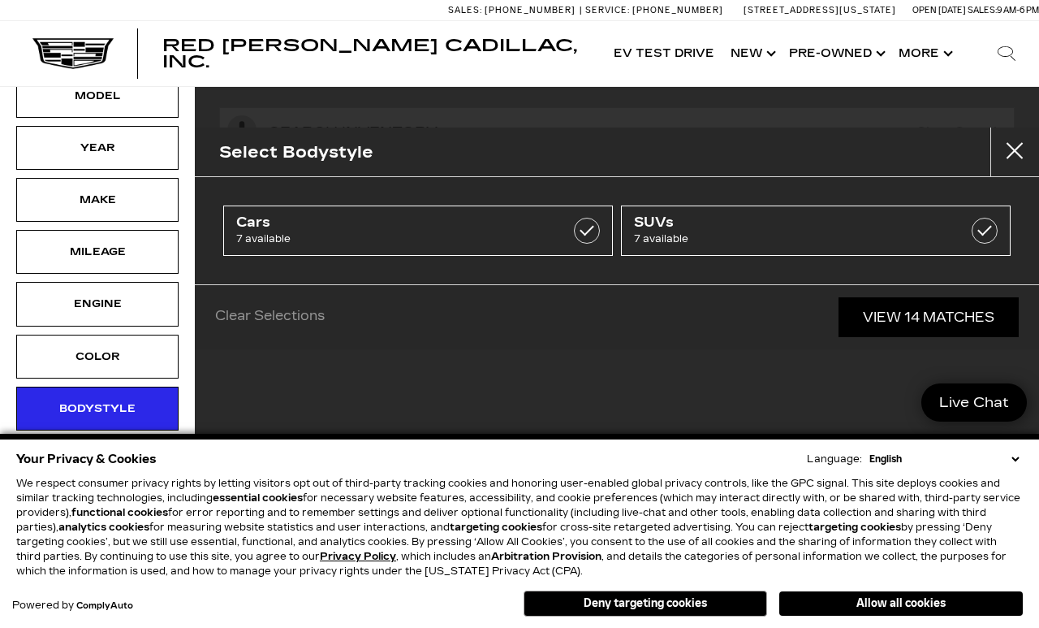
click at [988, 230] on label at bounding box center [985, 231] width 26 height 26
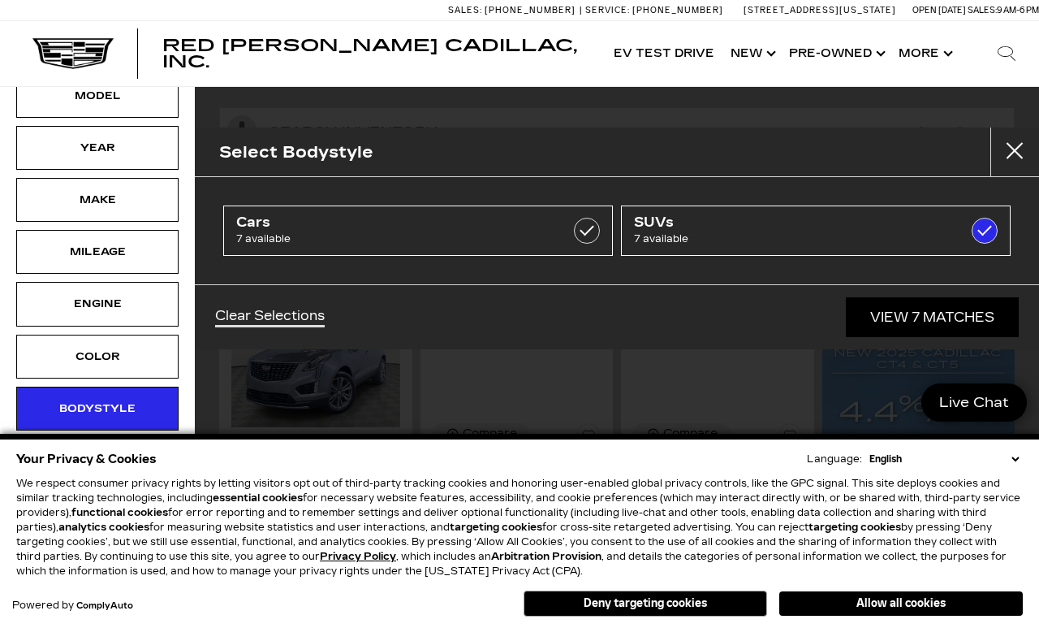
type input "$56,631"
checkbox input "true"
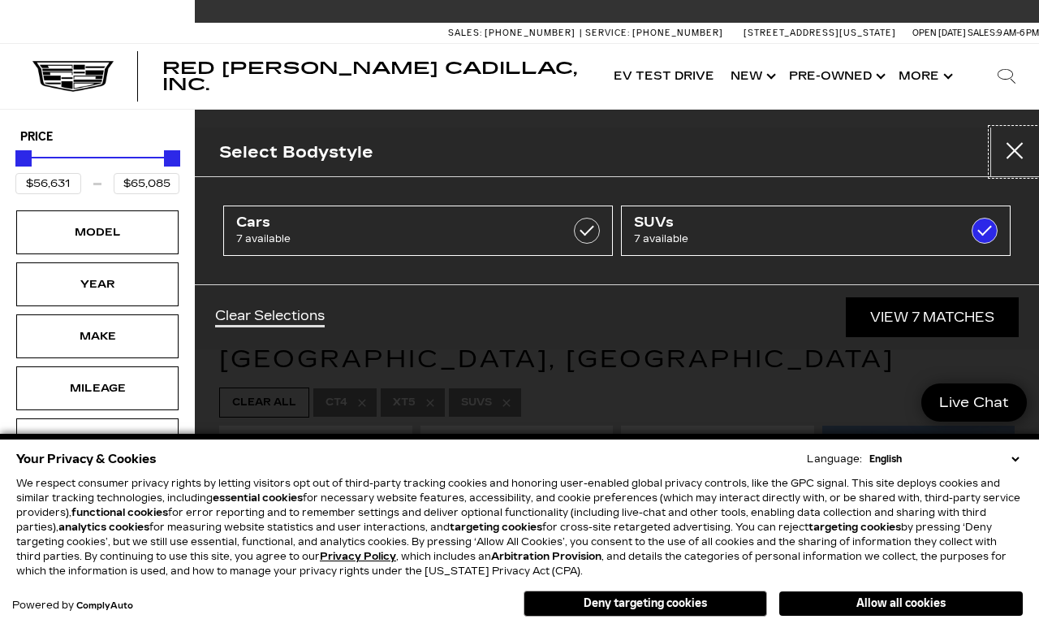
click at [1008, 152] on button "Close" at bounding box center [1015, 151] width 49 height 49
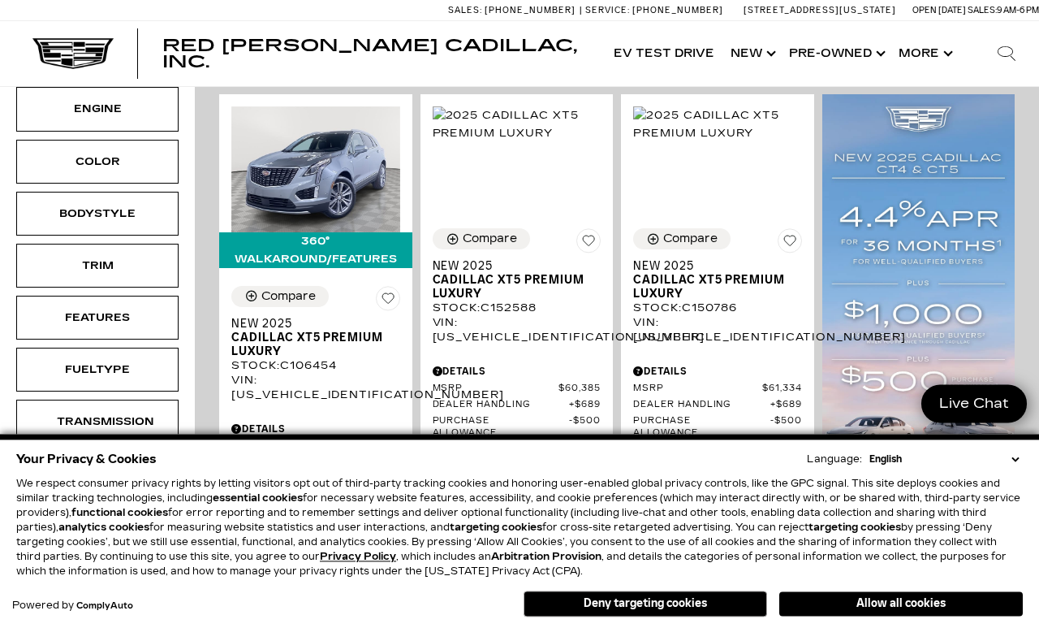
scroll to position [320, 0]
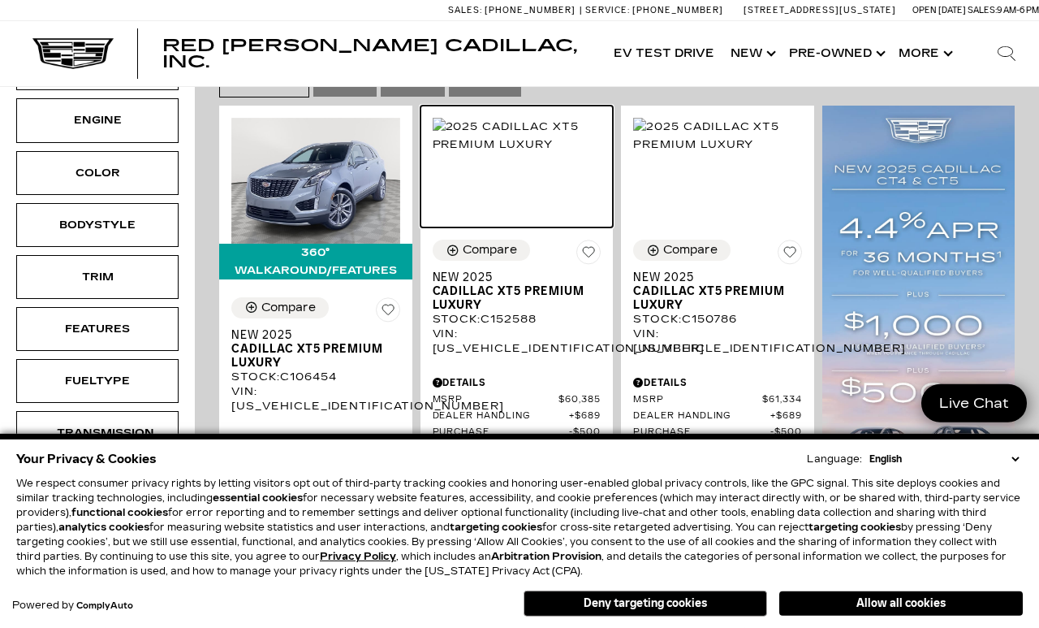
click at [542, 153] on img at bounding box center [517, 136] width 169 height 36
click at [548, 153] on img at bounding box center [517, 136] width 169 height 36
click at [503, 153] on img at bounding box center [517, 136] width 169 height 36
click at [508, 153] on img at bounding box center [517, 136] width 169 height 36
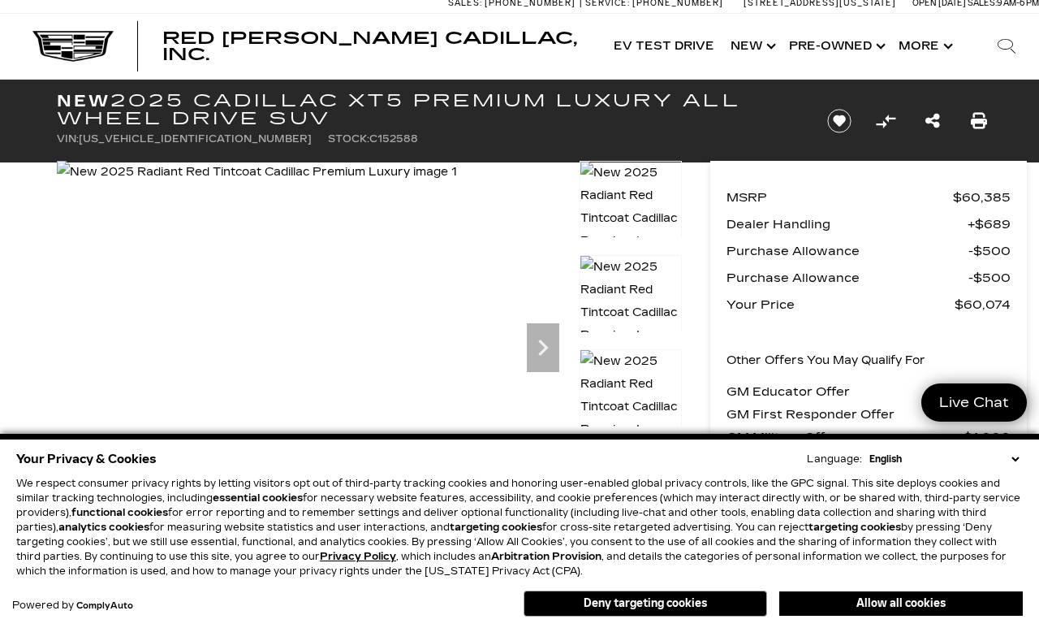
click at [547, 356] on icon "Next" at bounding box center [543, 347] width 32 height 32
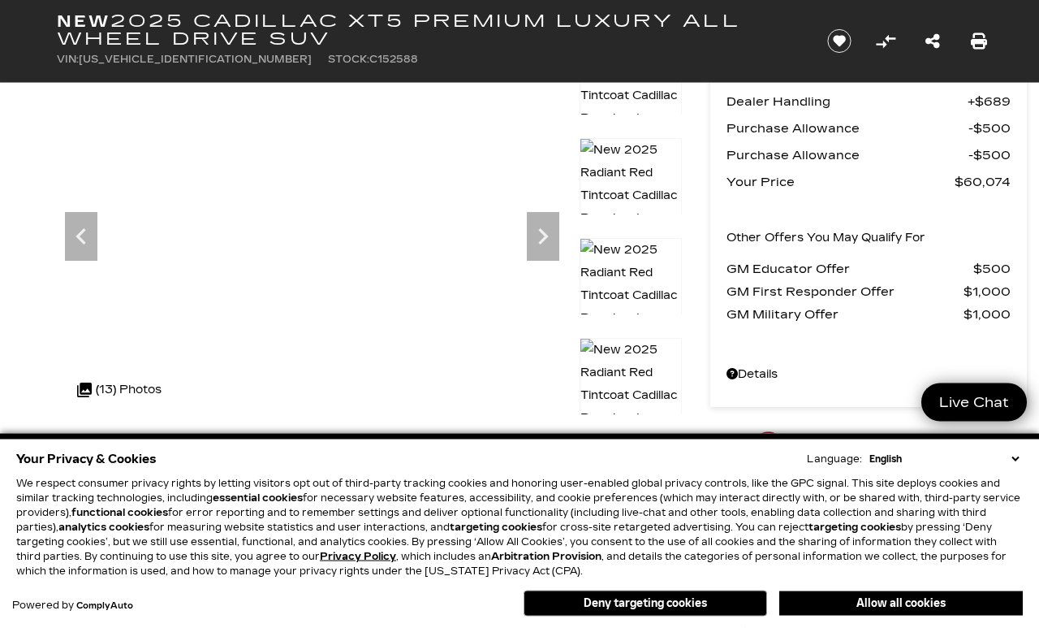
scroll to position [131, 0]
click at [773, 372] on link "Details New 2025 Cadillac XT5 Premium Luxury All Wheel Drive SUV" at bounding box center [869, 373] width 284 height 23
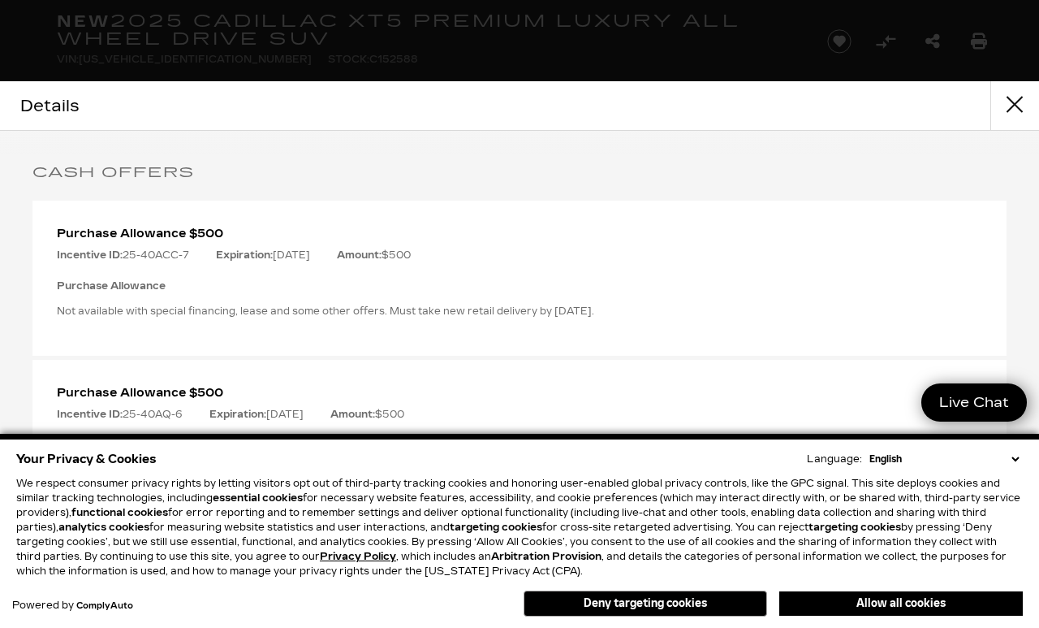
scroll to position [339, 0]
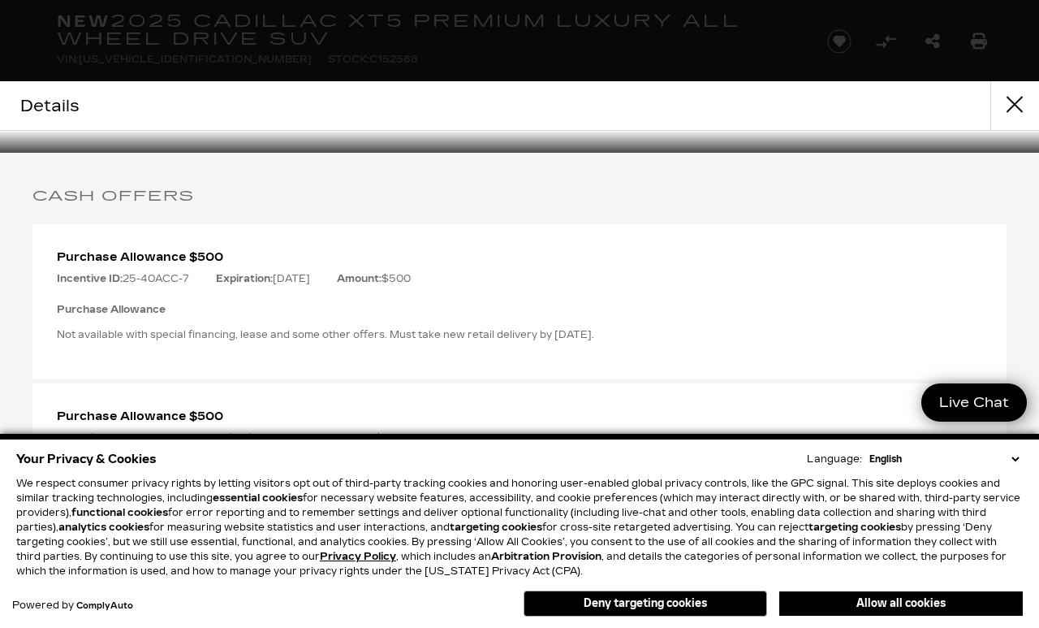
click at [1016, 106] on button "close" at bounding box center [1015, 105] width 49 height 49
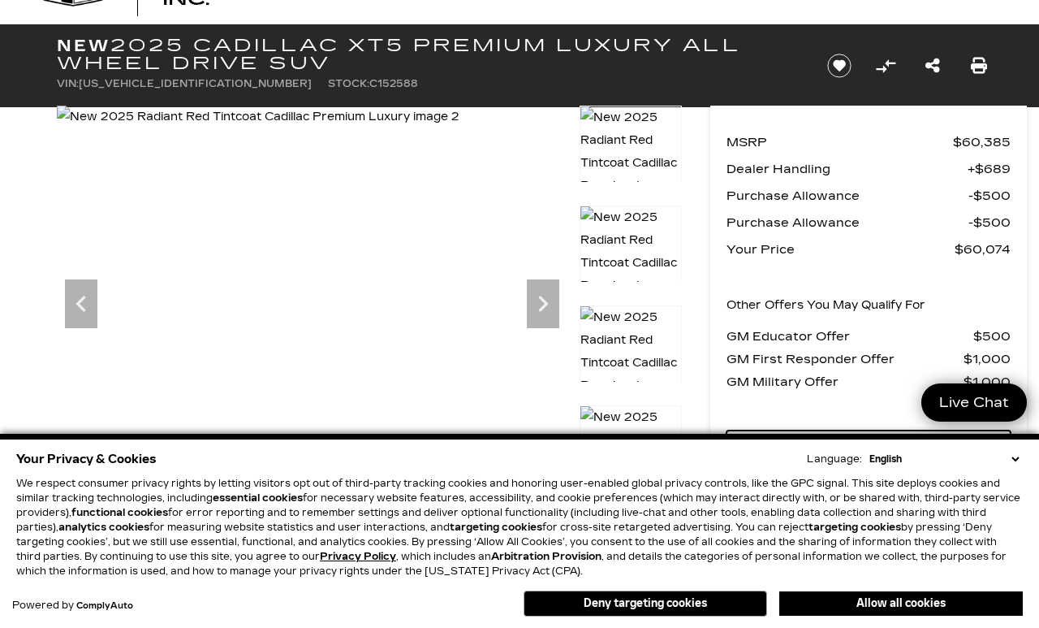
scroll to position [63, 0]
click at [548, 303] on icon "Next" at bounding box center [543, 303] width 32 height 32
click at [544, 305] on icon "Next" at bounding box center [543, 304] width 10 height 16
click at [554, 298] on icon "Next" at bounding box center [543, 303] width 32 height 32
click at [541, 304] on icon "Next" at bounding box center [543, 303] width 32 height 32
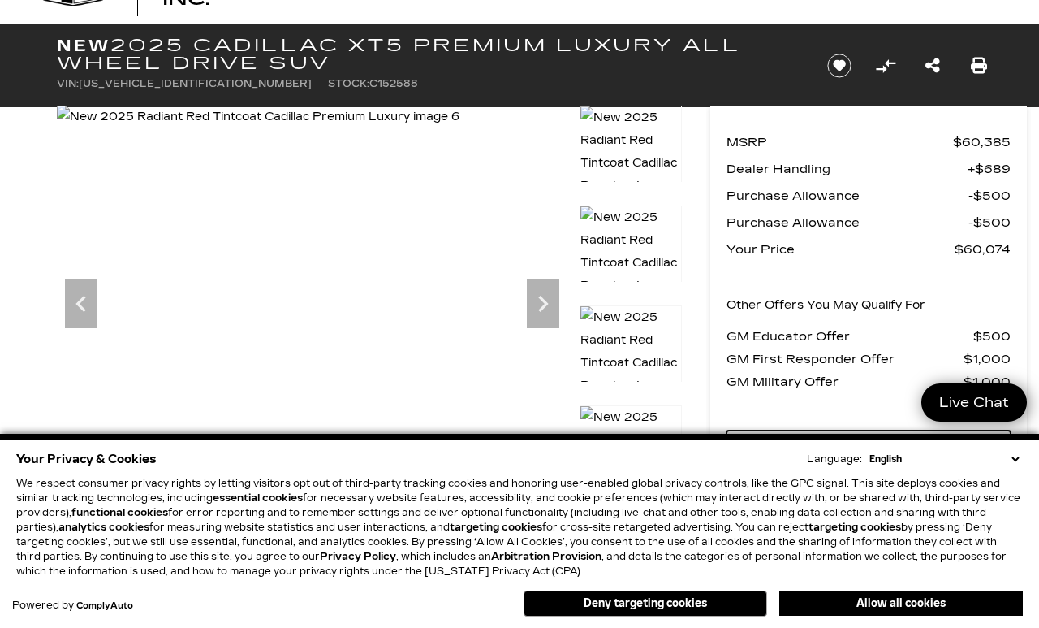
click at [542, 302] on icon "Next" at bounding box center [543, 303] width 32 height 32
click at [539, 309] on icon "Next" at bounding box center [543, 303] width 32 height 32
click at [546, 304] on icon "Next" at bounding box center [543, 304] width 10 height 16
click at [546, 305] on icon "Next" at bounding box center [543, 304] width 10 height 16
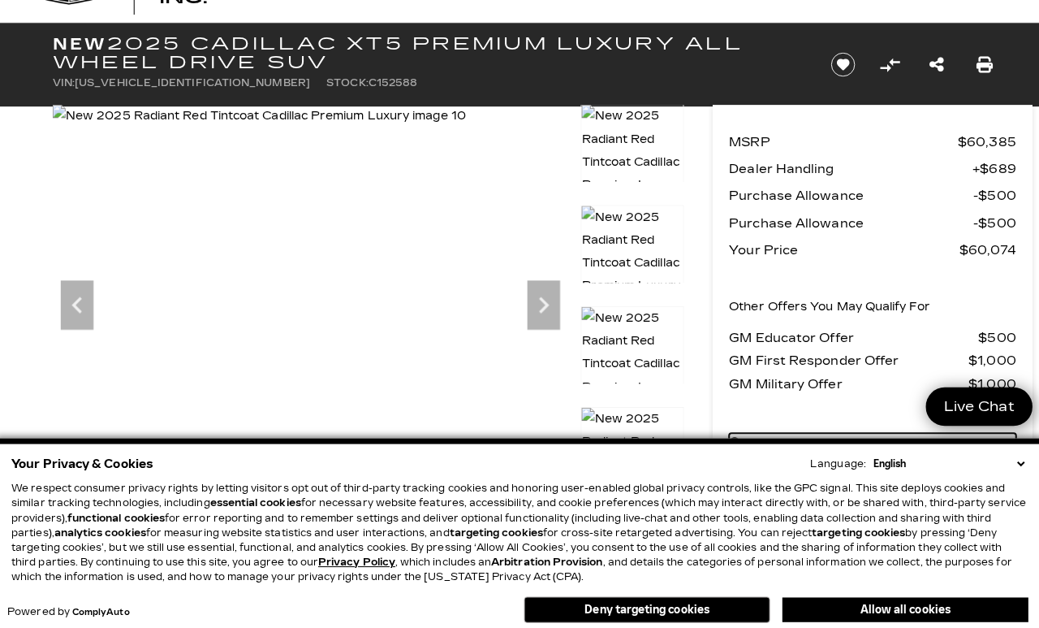
scroll to position [76, 0]
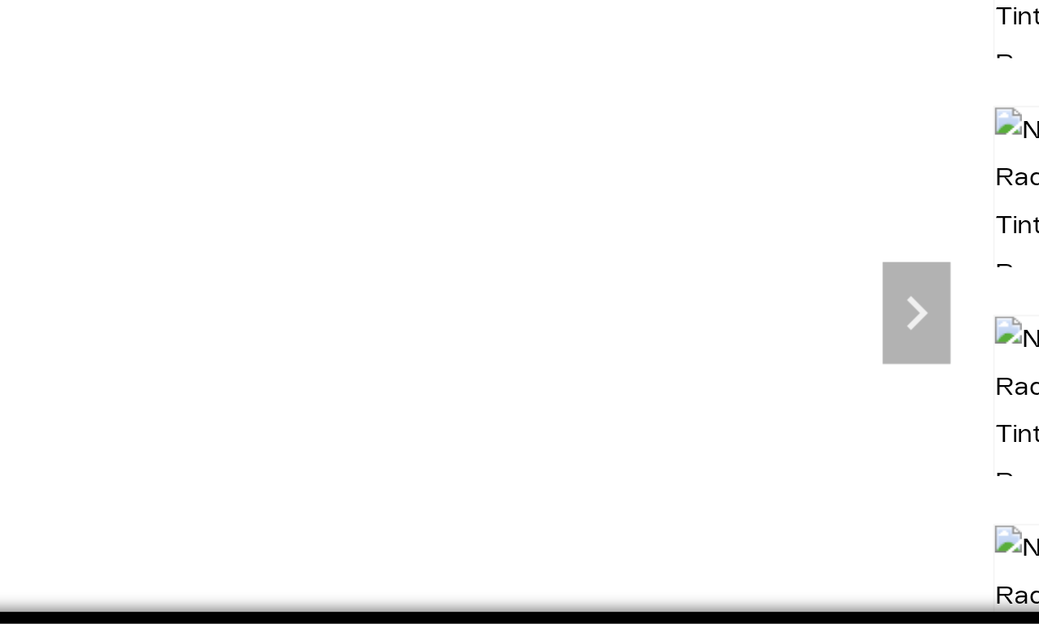
click at [538, 283] on icon "Next" at bounding box center [543, 291] width 10 height 16
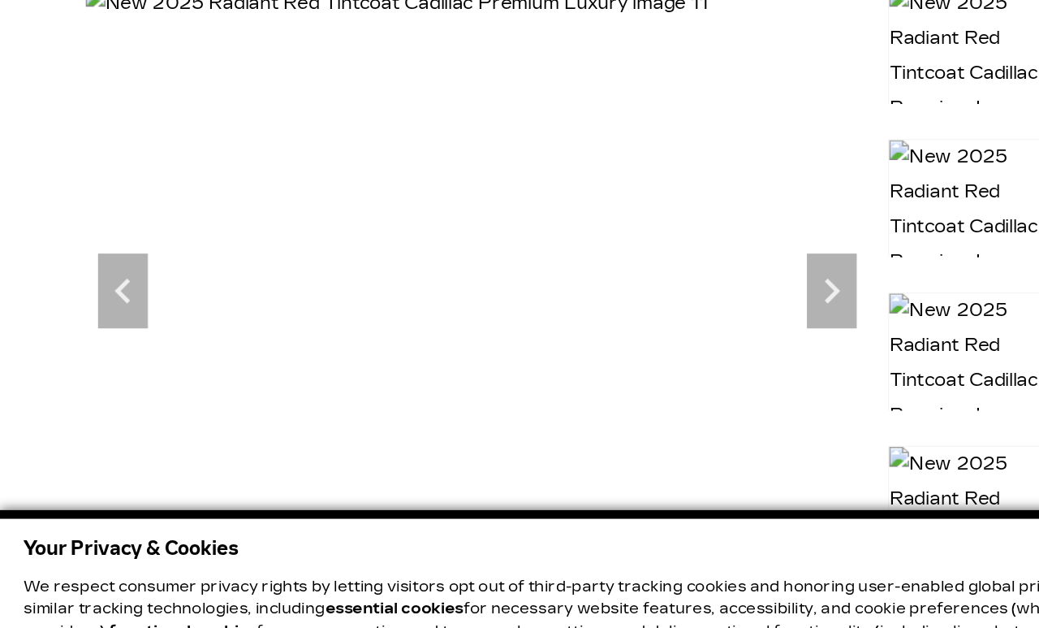
click at [544, 283] on icon "Next" at bounding box center [543, 291] width 10 height 16
click at [542, 283] on icon "Next" at bounding box center [543, 291] width 10 height 16
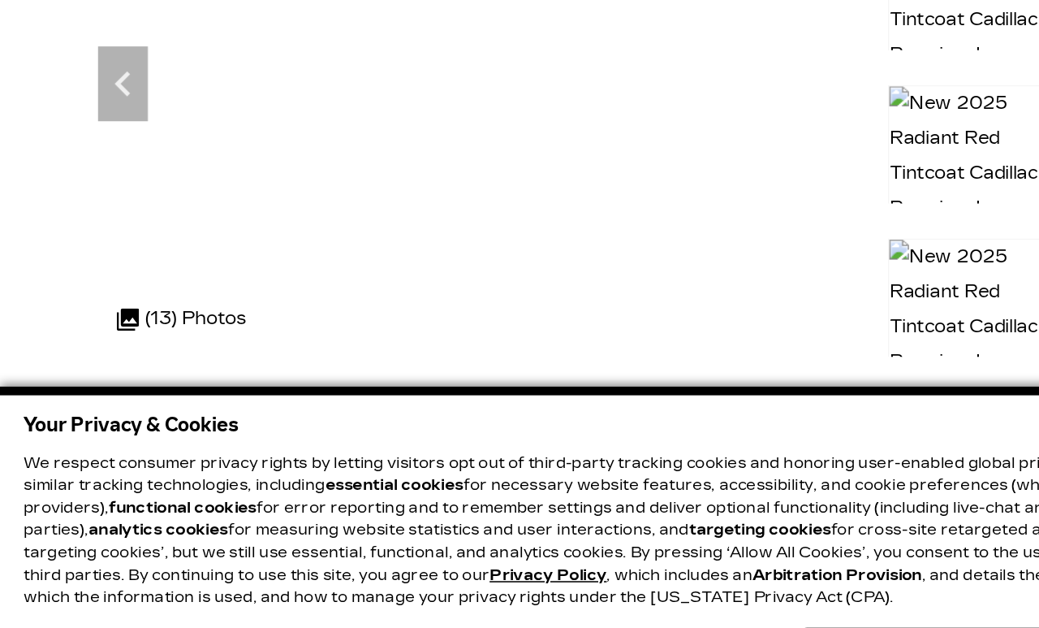
scroll to position [130, 0]
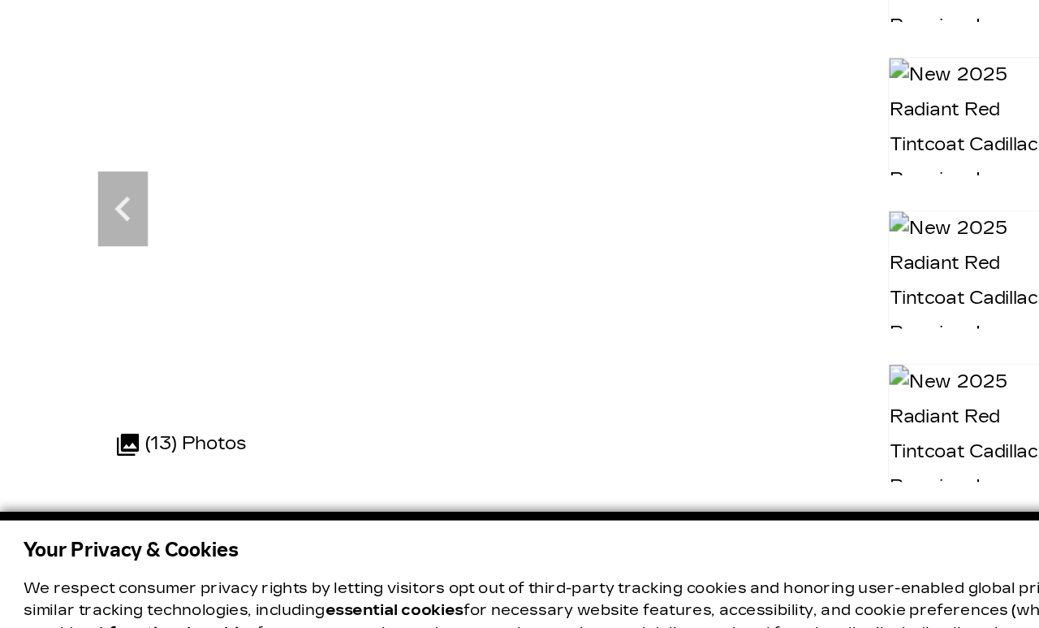
click at [84, 220] on icon "Previous" at bounding box center [81, 236] width 32 height 32
click at [89, 220] on icon "Previous" at bounding box center [81, 236] width 32 height 32
click at [80, 228] on icon "Previous" at bounding box center [81, 236] width 10 height 16
click at [82, 220] on icon "Previous" at bounding box center [81, 236] width 32 height 32
click at [80, 220] on icon "Previous" at bounding box center [81, 236] width 32 height 32
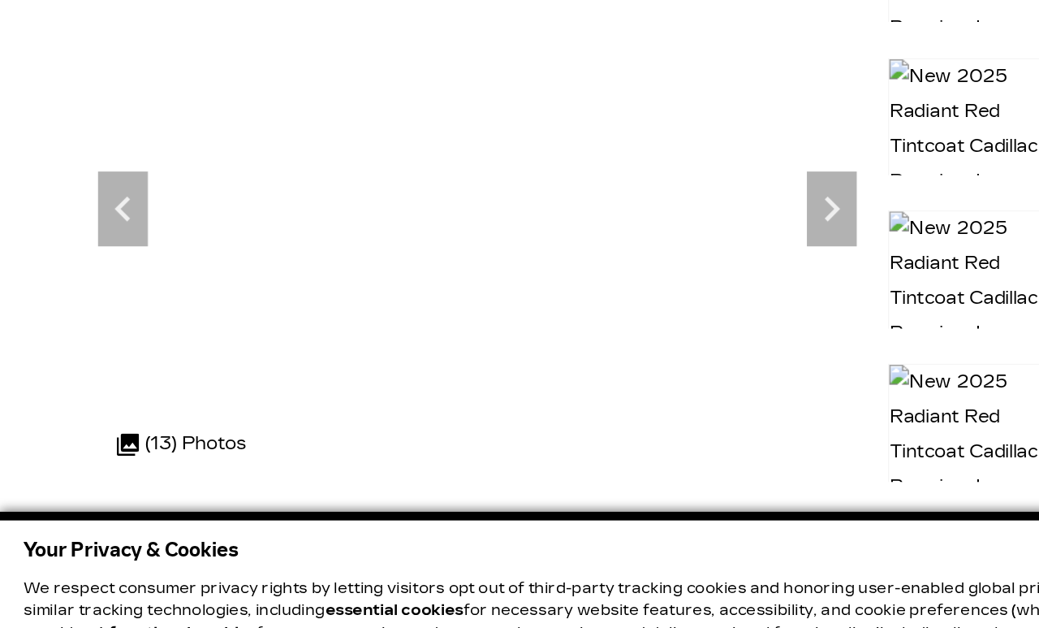
click at [85, 220] on icon "Previous" at bounding box center [81, 236] width 32 height 32
click at [80, 220] on icon "Previous" at bounding box center [81, 236] width 32 height 32
click at [81, 220] on icon "Previous" at bounding box center [81, 236] width 32 height 32
click at [83, 220] on icon "Previous" at bounding box center [81, 236] width 32 height 32
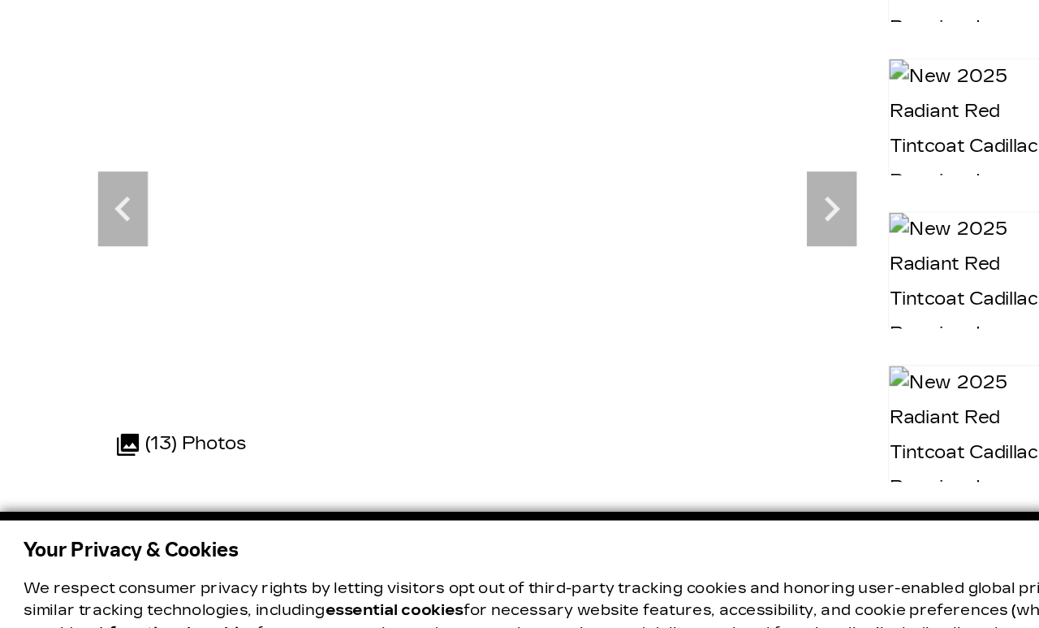
click at [88, 220] on icon "Previous" at bounding box center [81, 236] width 32 height 32
click at [84, 220] on icon "Previous" at bounding box center [81, 236] width 32 height 32
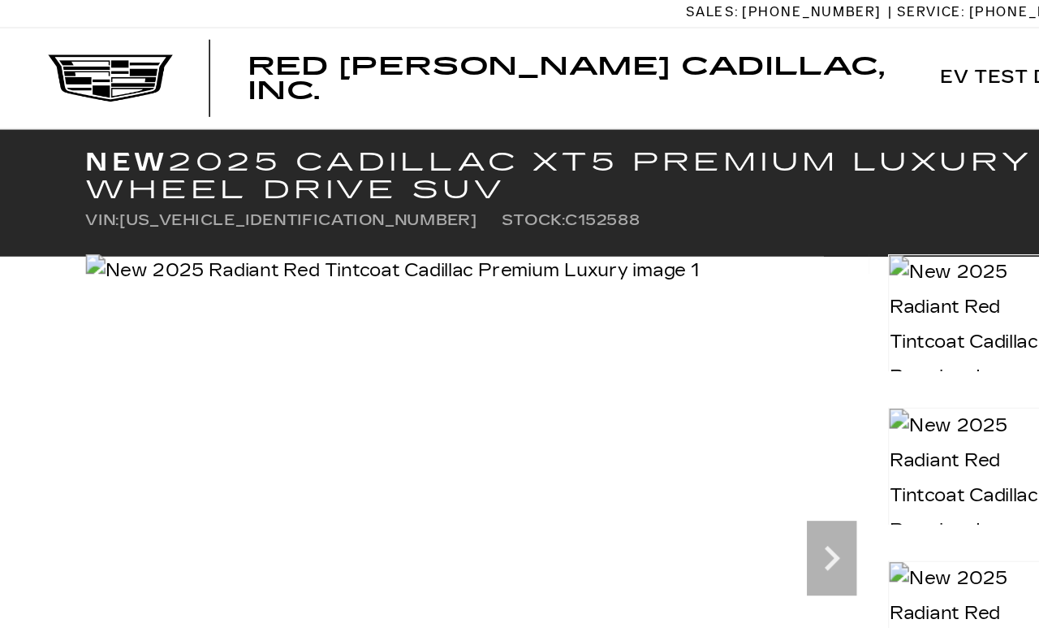
scroll to position [0, 0]
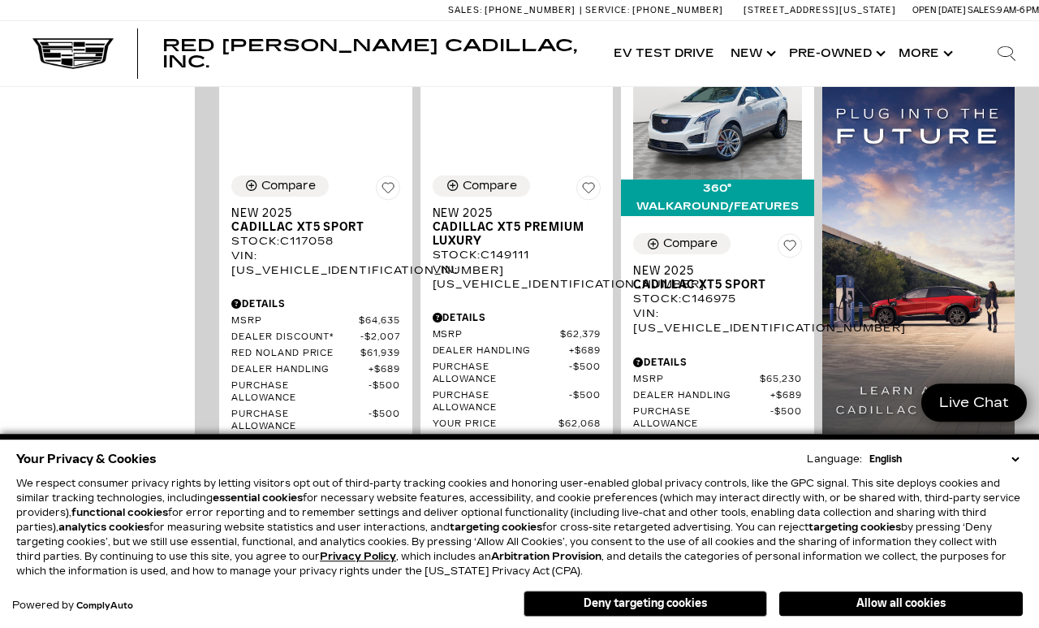
scroll to position [1243, 0]
click at [352, 278] on div "VIN: 1GYKNGRS0SZ117058" at bounding box center [315, 263] width 169 height 29
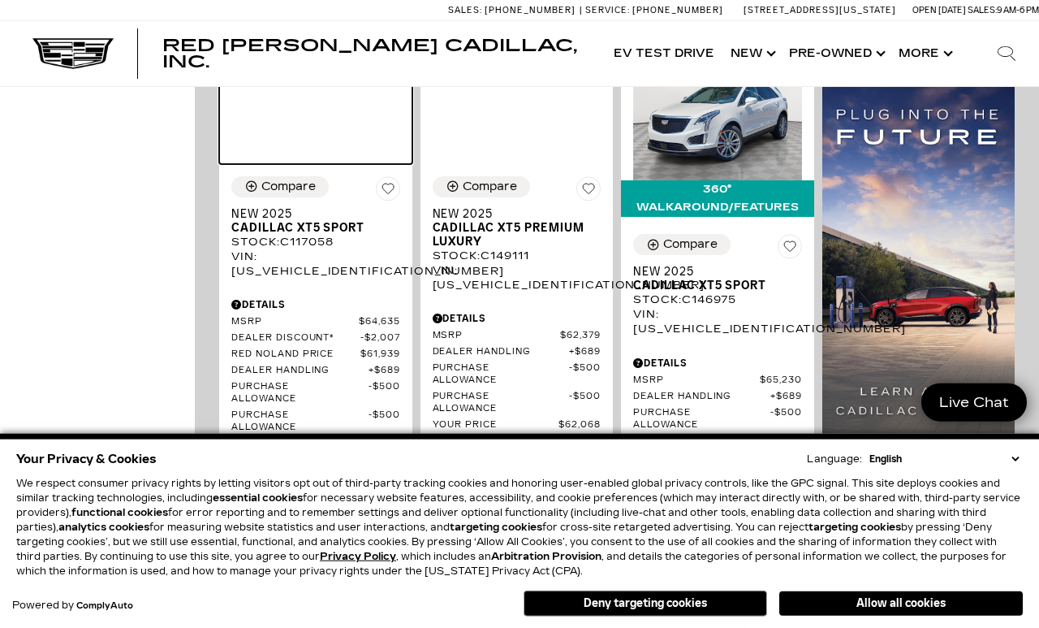
click at [322, 90] on img at bounding box center [315, 72] width 169 height 36
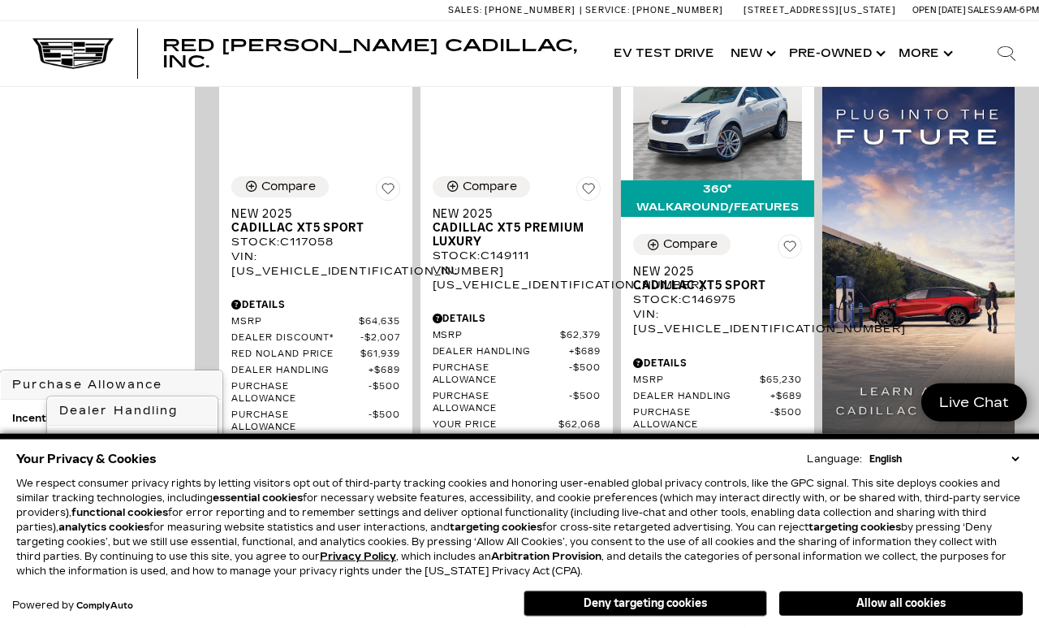
click at [349, 377] on span "Dealer Handling" at bounding box center [299, 371] width 137 height 12
click at [350, 249] on div "VIN: 1GYKNGRS0SZ117058" at bounding box center [315, 263] width 169 height 29
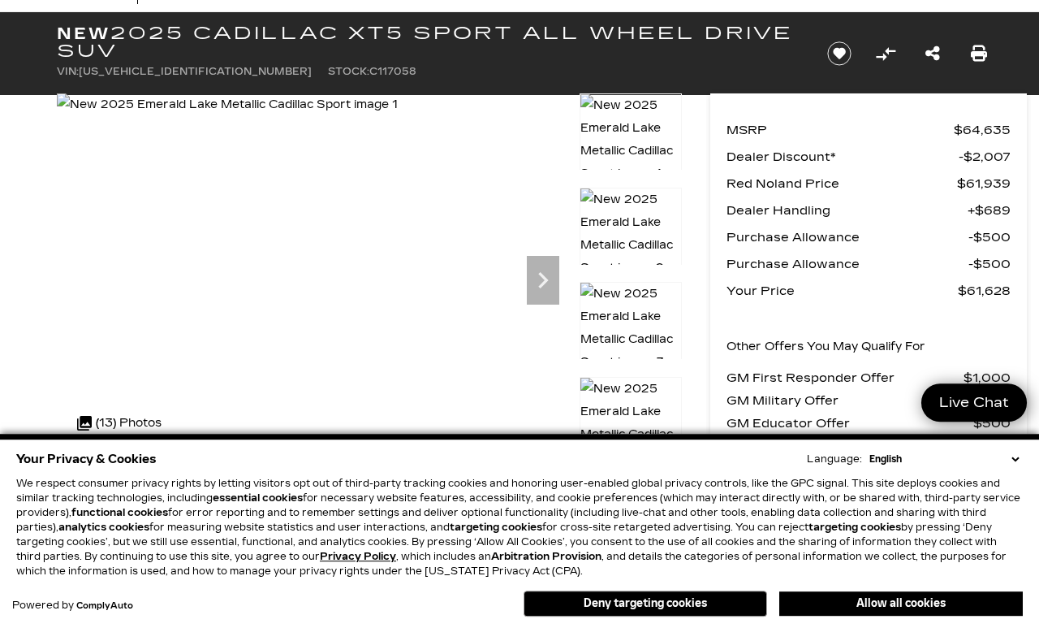
scroll to position [75, 0]
click at [388, 116] on img at bounding box center [227, 104] width 341 height 23
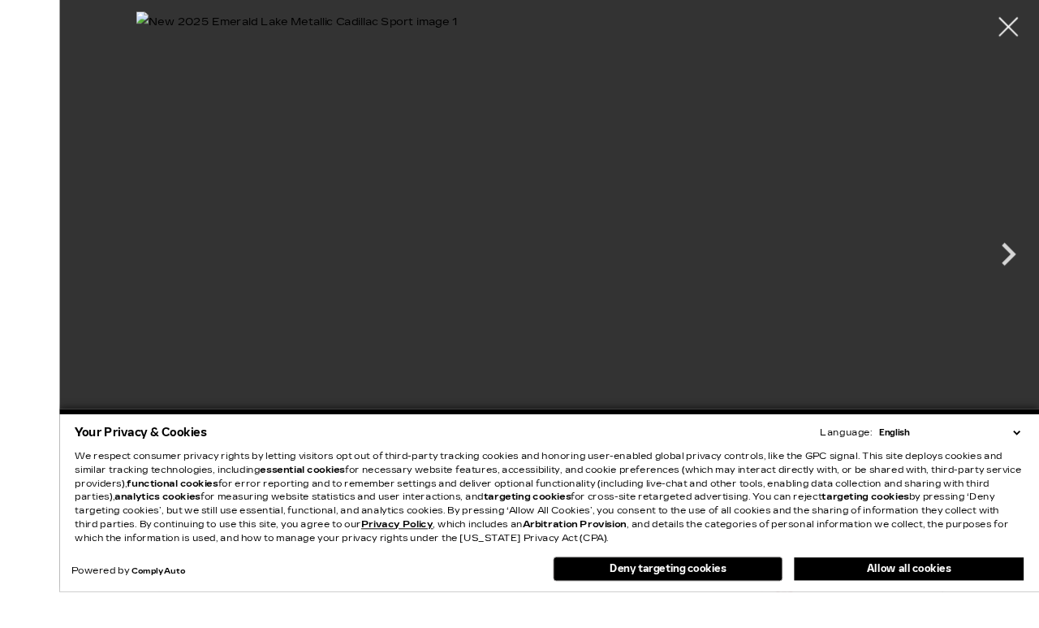
scroll to position [45, 0]
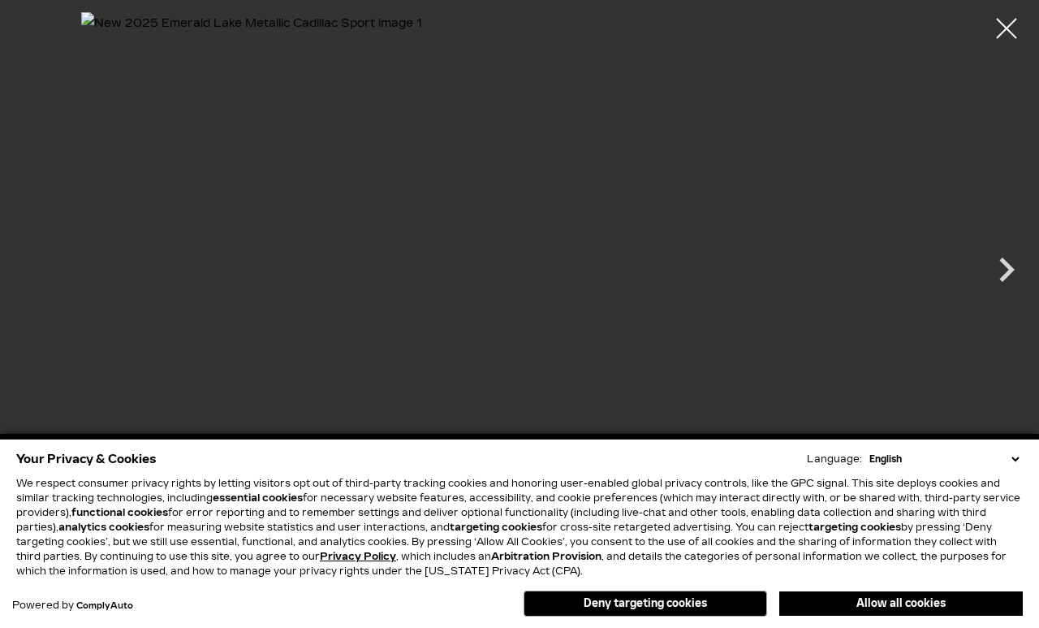
click at [1000, 294] on icon "Next" at bounding box center [1006, 269] width 49 height 49
click at [1009, 282] on icon "Next" at bounding box center [1006, 269] width 15 height 24
click at [1010, 291] on icon "Next" at bounding box center [1006, 269] width 49 height 49
click at [1005, 282] on icon "Next" at bounding box center [1006, 269] width 15 height 24
click at [1011, 282] on icon "Next" at bounding box center [1006, 269] width 15 height 24
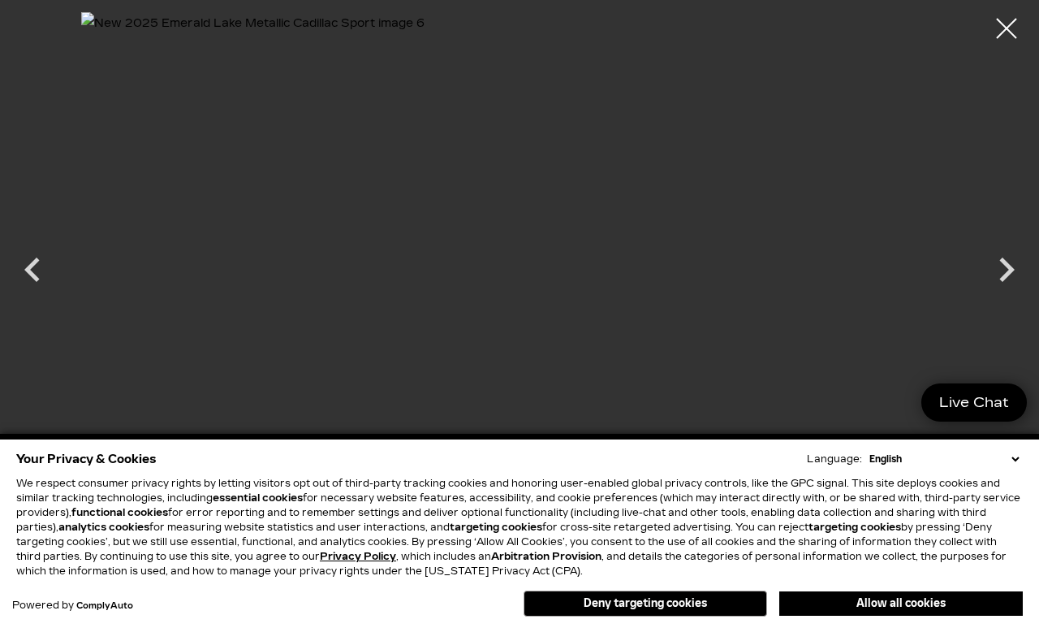
click at [1009, 282] on icon "Next" at bounding box center [1006, 269] width 15 height 24
click at [1008, 282] on icon "Next" at bounding box center [1006, 269] width 15 height 24
click at [997, 294] on icon "Next" at bounding box center [1006, 269] width 49 height 49
click at [1008, 282] on icon "Next" at bounding box center [1006, 269] width 15 height 24
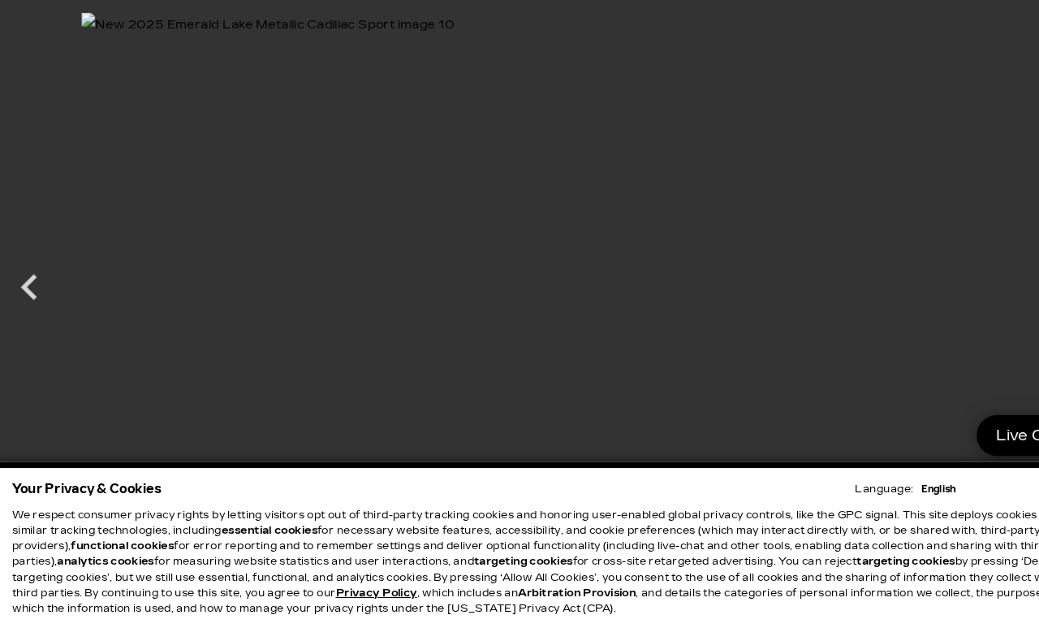
scroll to position [90, 0]
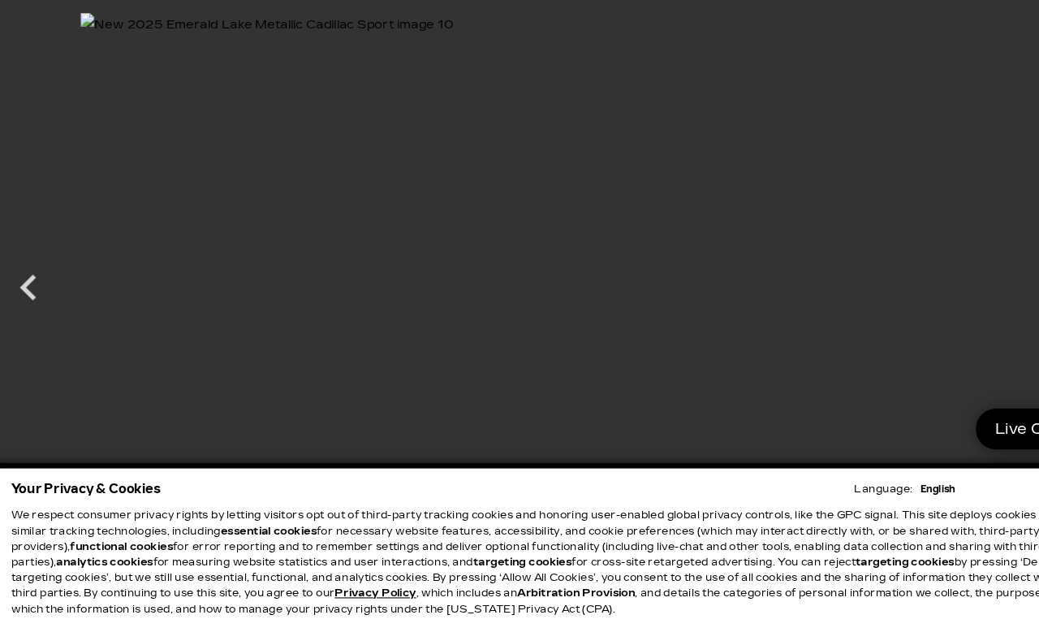
click at [31, 278] on icon "Previous" at bounding box center [32, 269] width 49 height 49
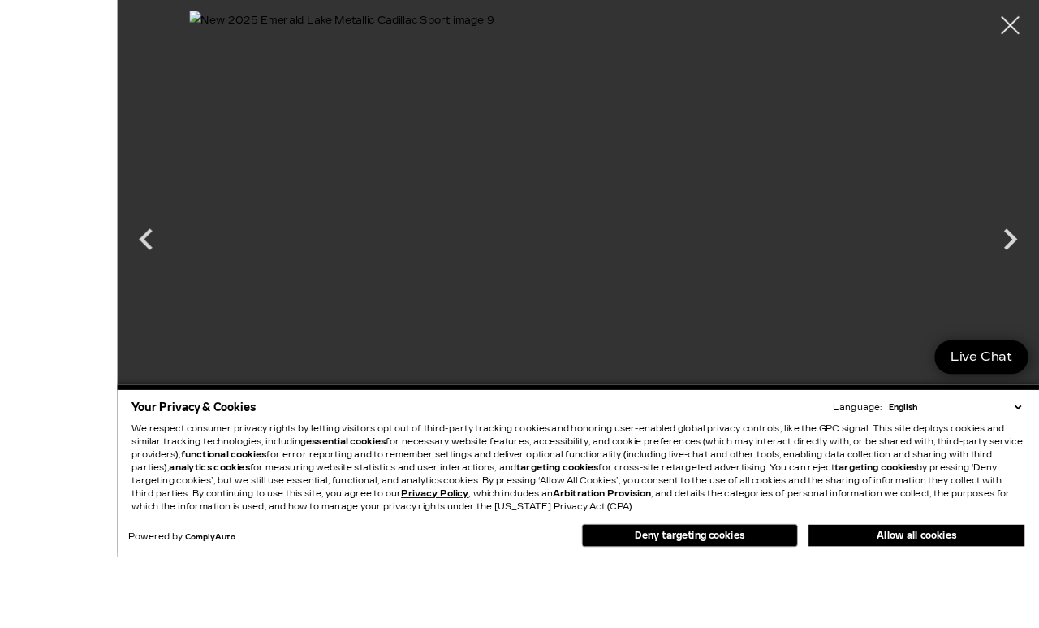
scroll to position [49, 0]
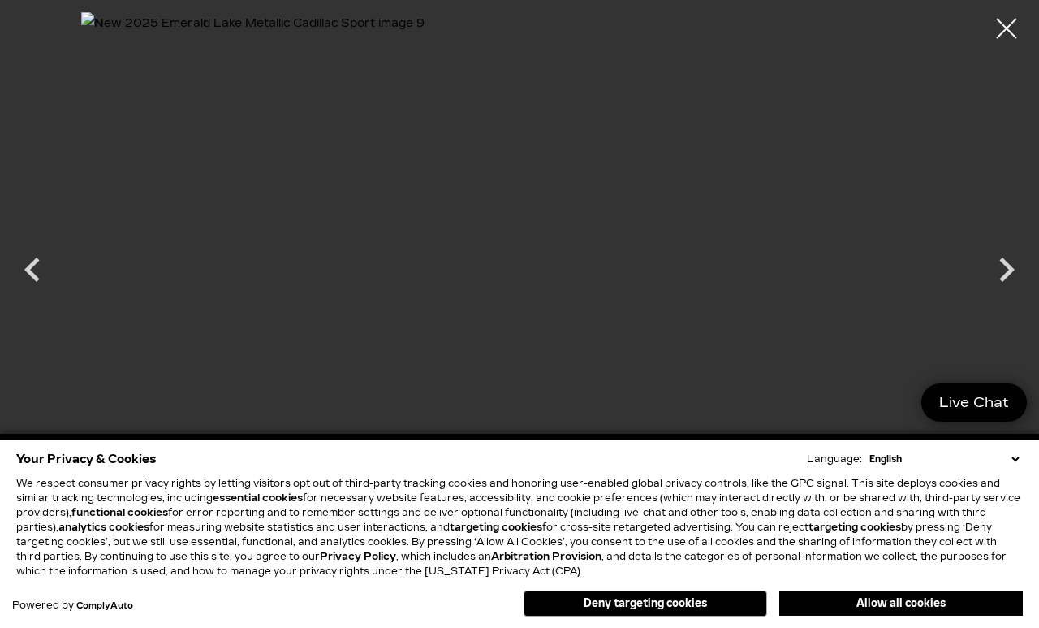
click at [1011, 294] on icon "Next" at bounding box center [1006, 269] width 49 height 49
click at [1008, 282] on icon "Next" at bounding box center [1006, 269] width 15 height 24
click at [1004, 294] on icon "Next" at bounding box center [1006, 269] width 49 height 49
click at [999, 294] on icon "Next" at bounding box center [1006, 269] width 49 height 49
click at [37, 294] on icon "Previous" at bounding box center [32, 269] width 49 height 49
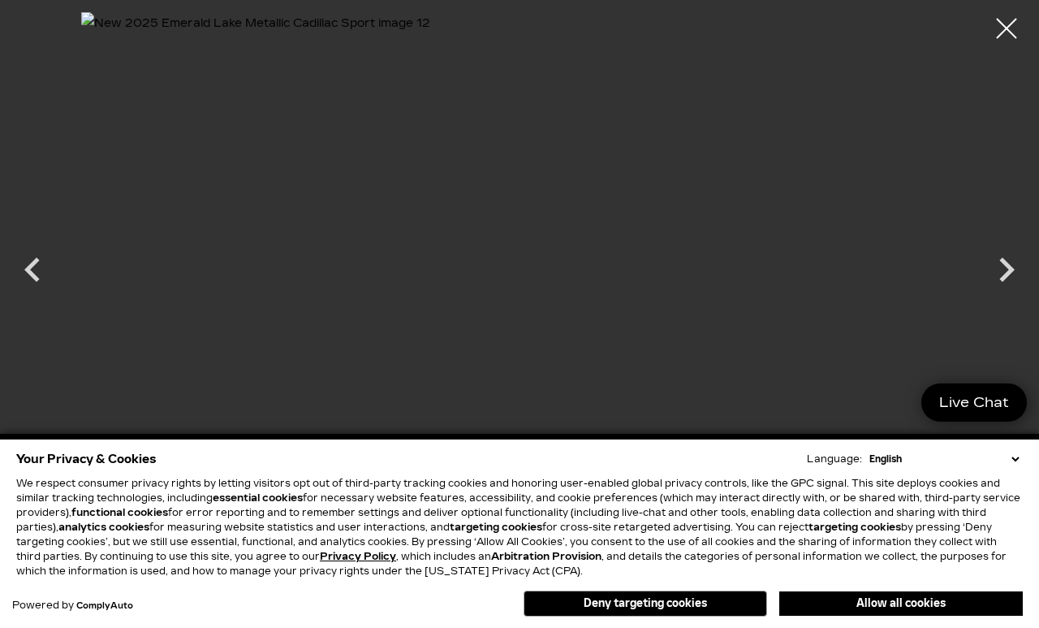
click at [1002, 35] on div at bounding box center [1006, 28] width 41 height 41
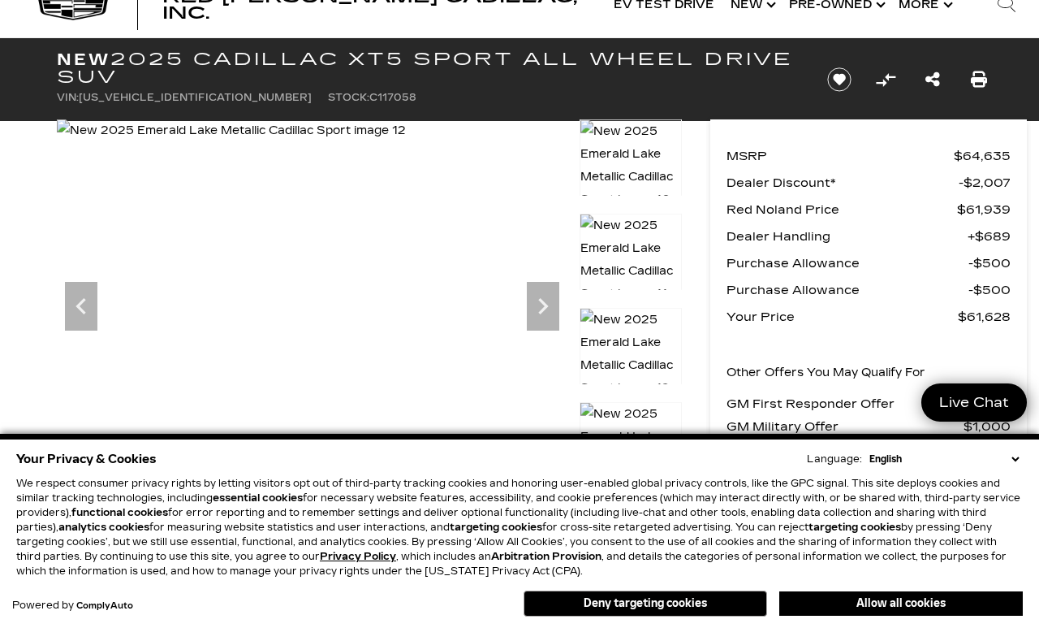
click at [84, 316] on icon "Previous" at bounding box center [81, 306] width 32 height 32
click at [81, 304] on icon "Previous" at bounding box center [81, 306] width 10 height 16
click at [88, 302] on icon "Previous" at bounding box center [81, 306] width 32 height 32
click at [94, 311] on icon "Previous" at bounding box center [81, 306] width 32 height 32
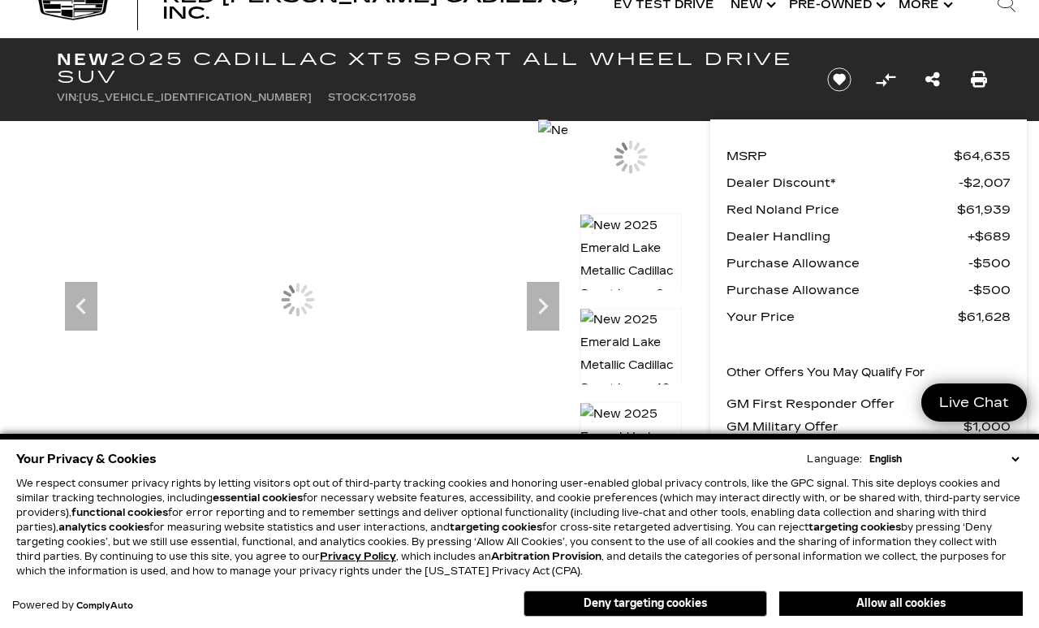
click at [82, 296] on icon "Previous" at bounding box center [81, 306] width 32 height 32
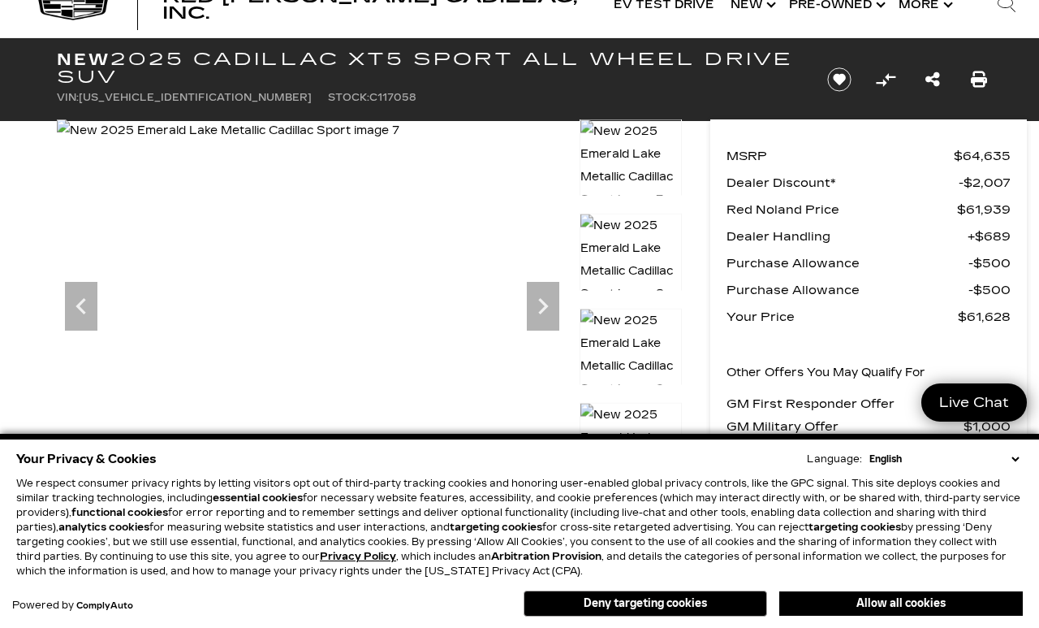
click at [84, 313] on icon "Previous" at bounding box center [81, 306] width 10 height 16
click at [87, 296] on icon "Previous" at bounding box center [81, 306] width 32 height 32
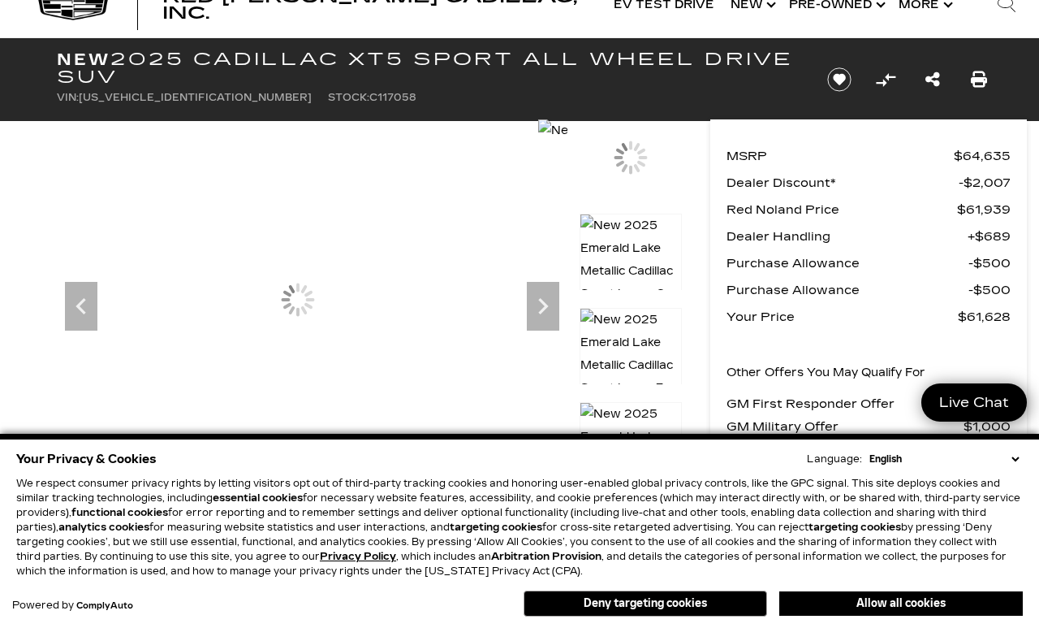
click at [88, 303] on icon "Previous" at bounding box center [81, 306] width 32 height 32
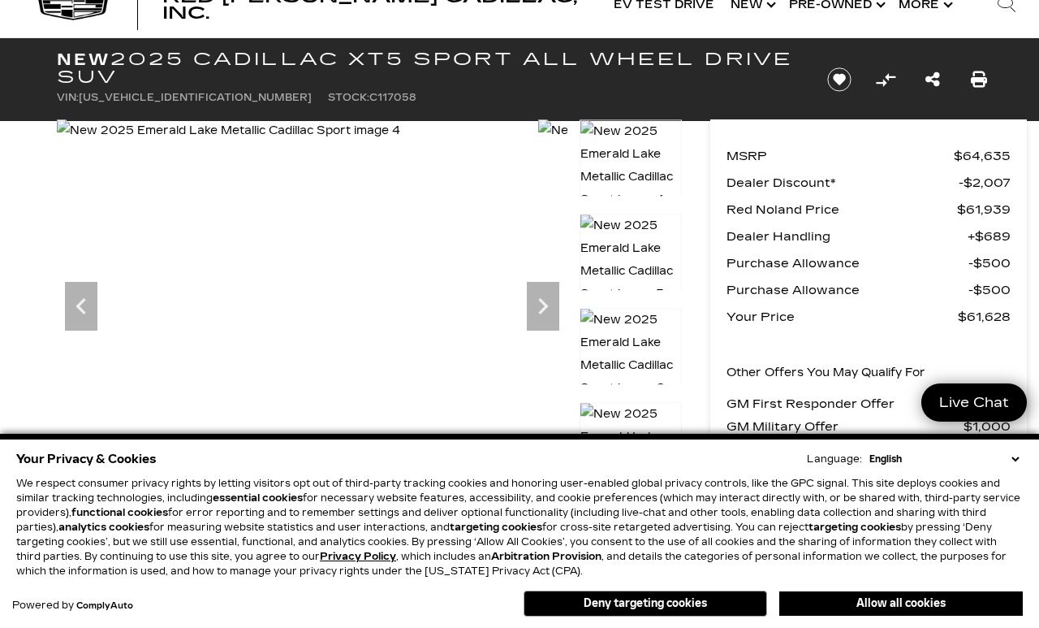
click at [85, 314] on icon "Previous" at bounding box center [81, 306] width 32 height 32
click at [79, 309] on icon "Previous" at bounding box center [81, 306] width 10 height 16
click at [88, 299] on icon "Previous" at bounding box center [81, 306] width 32 height 32
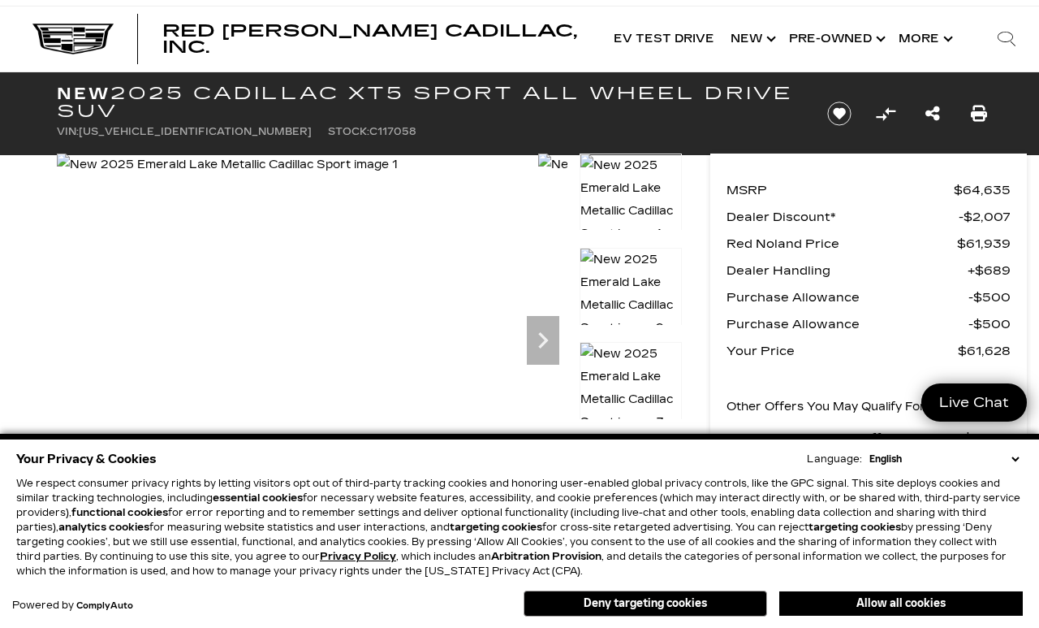
scroll to position [0, 0]
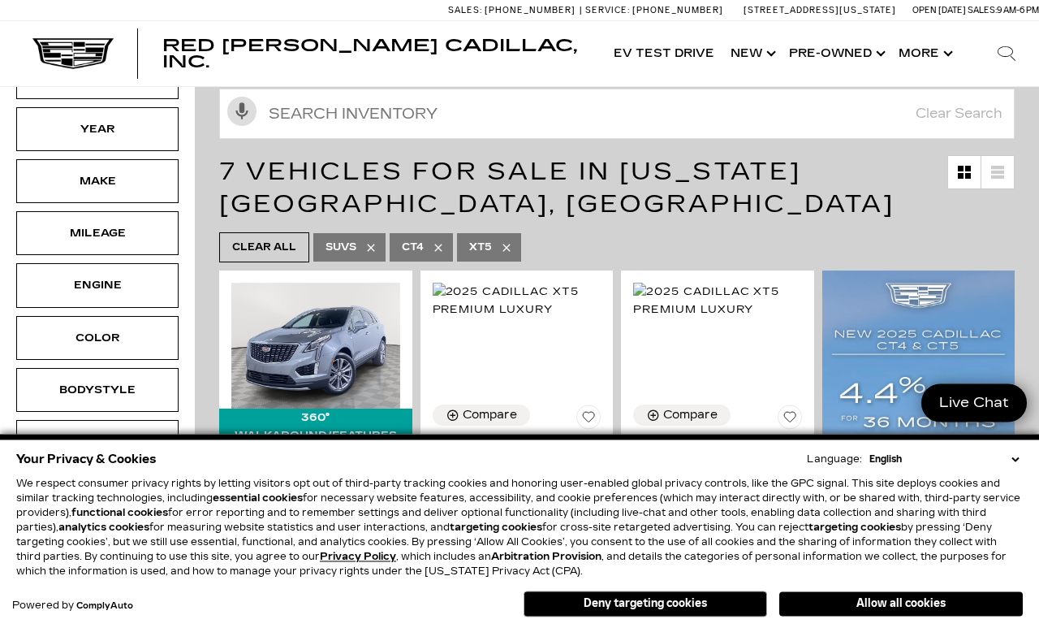
scroll to position [155, 0]
click at [145, 345] on div "Color" at bounding box center [97, 338] width 162 height 44
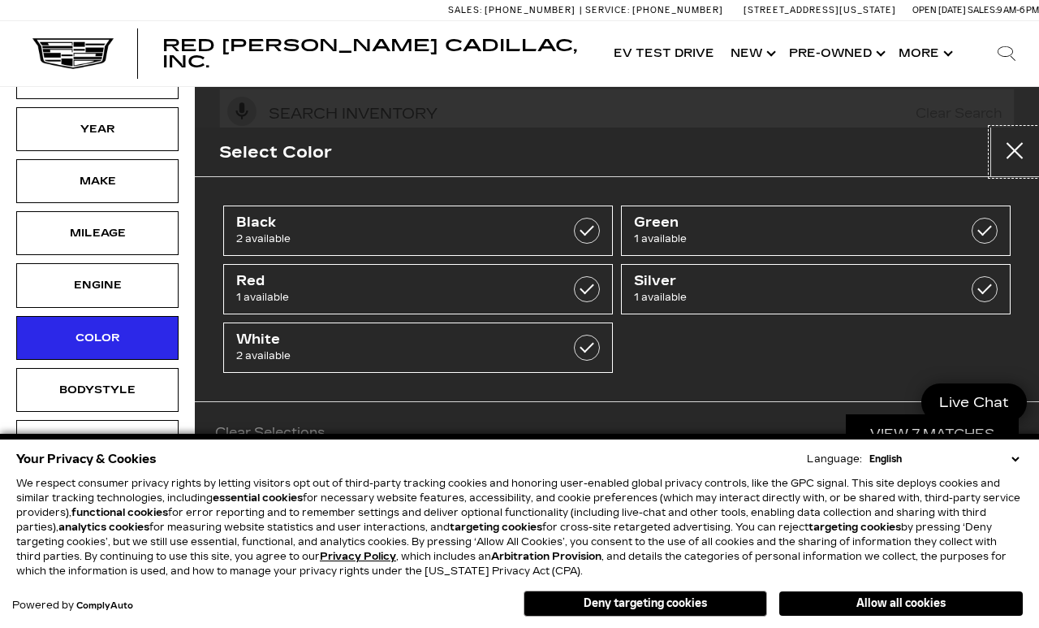
click at [1016, 146] on button "Close" at bounding box center [1015, 151] width 49 height 49
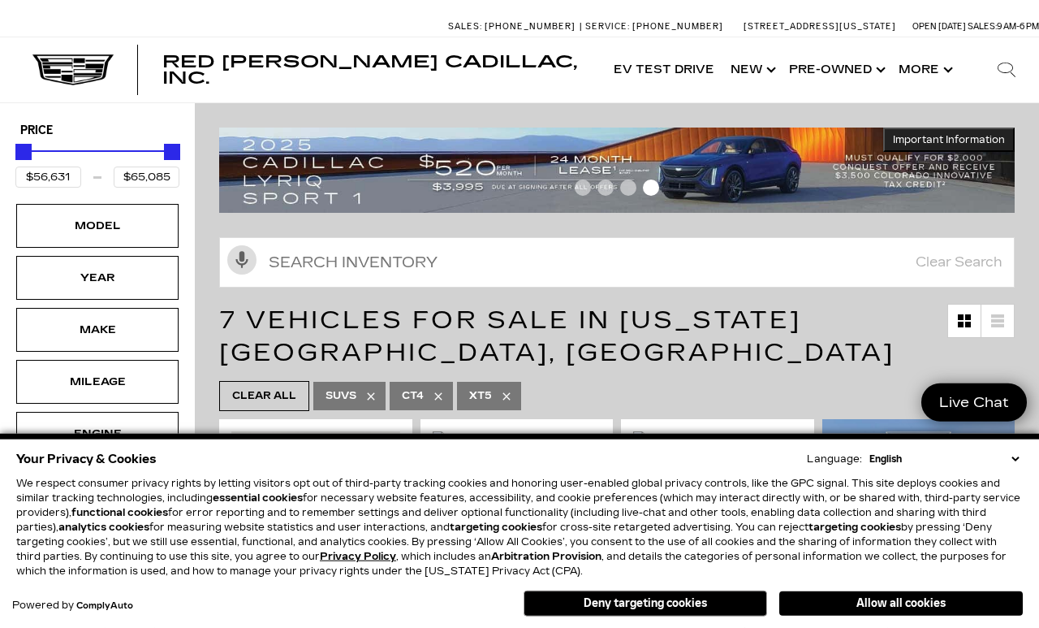
scroll to position [0, 0]
